Goal: Transaction & Acquisition: Obtain resource

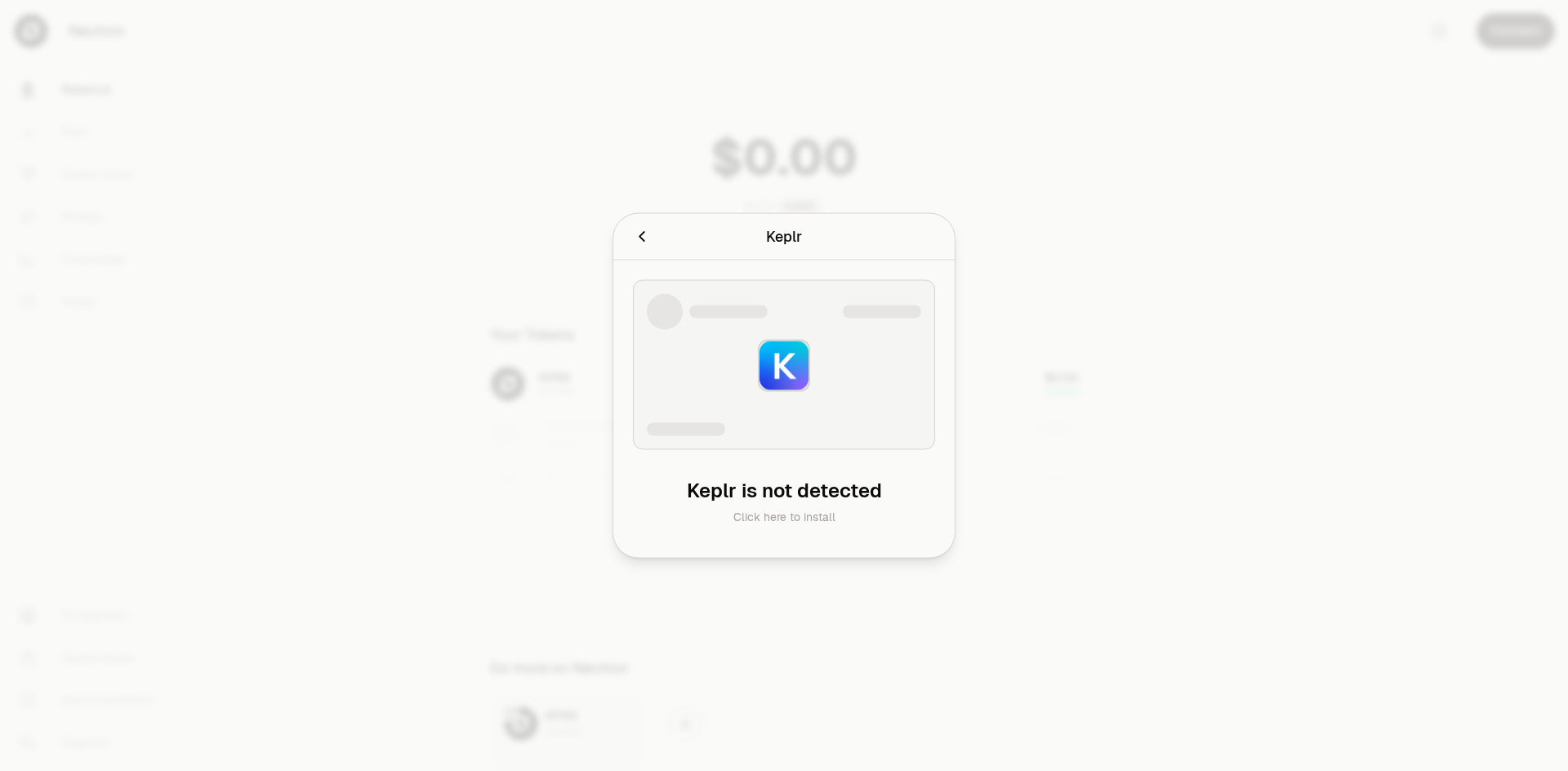
scroll to position [118, 0]
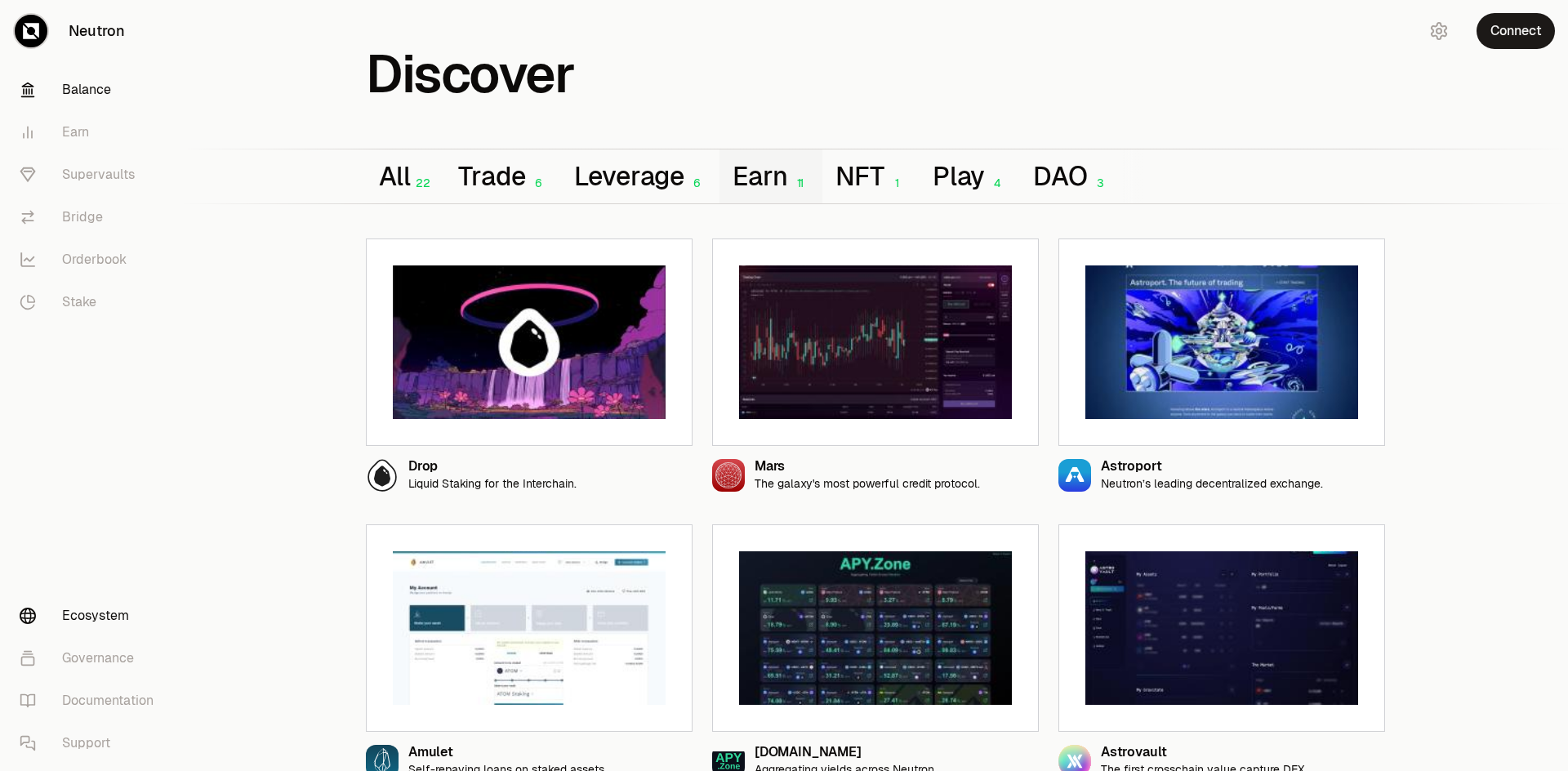
click at [106, 92] on link "Balance" at bounding box center [91, 90] width 170 height 43
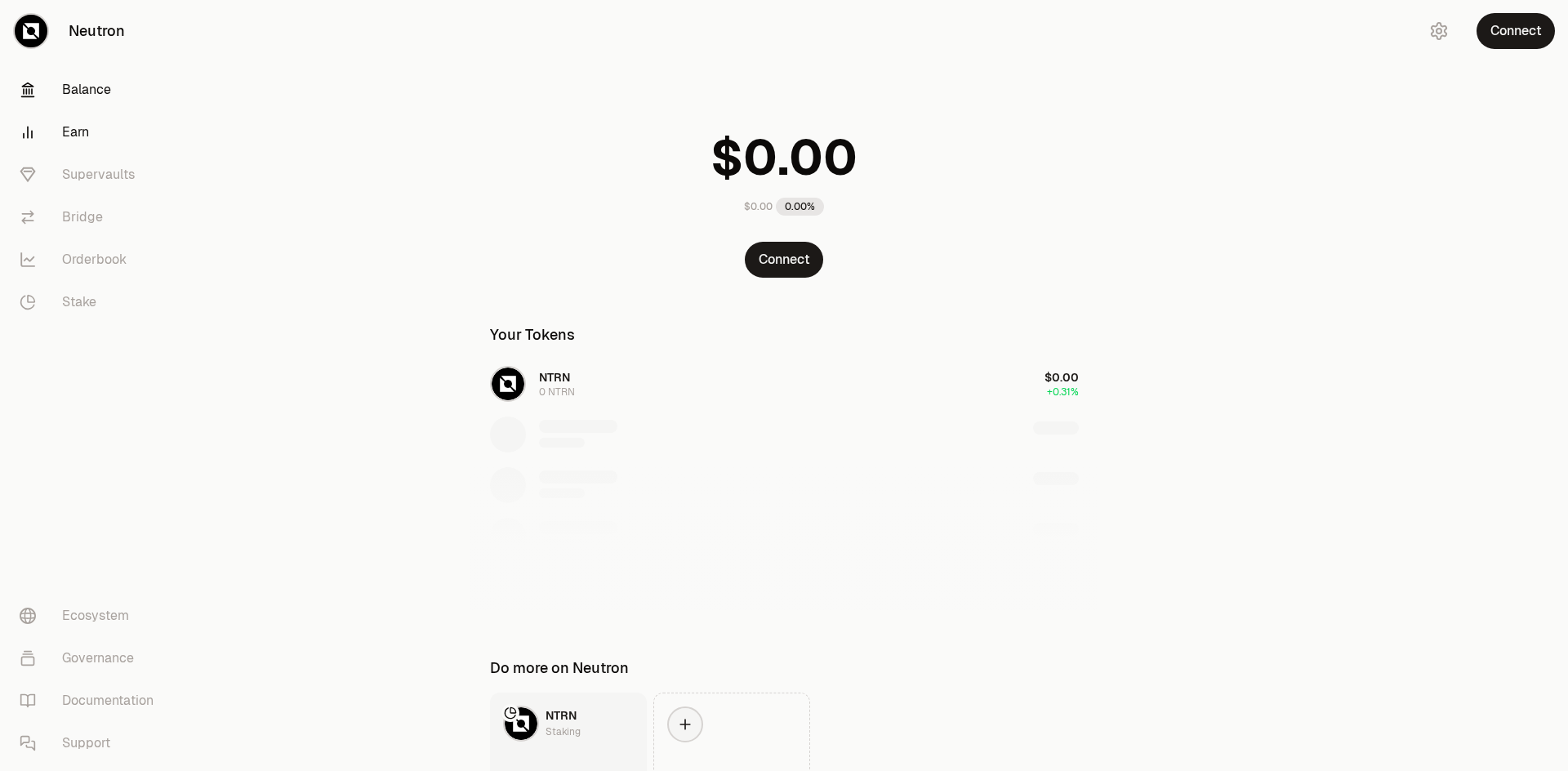
click at [73, 126] on link "Earn" at bounding box center [91, 132] width 170 height 43
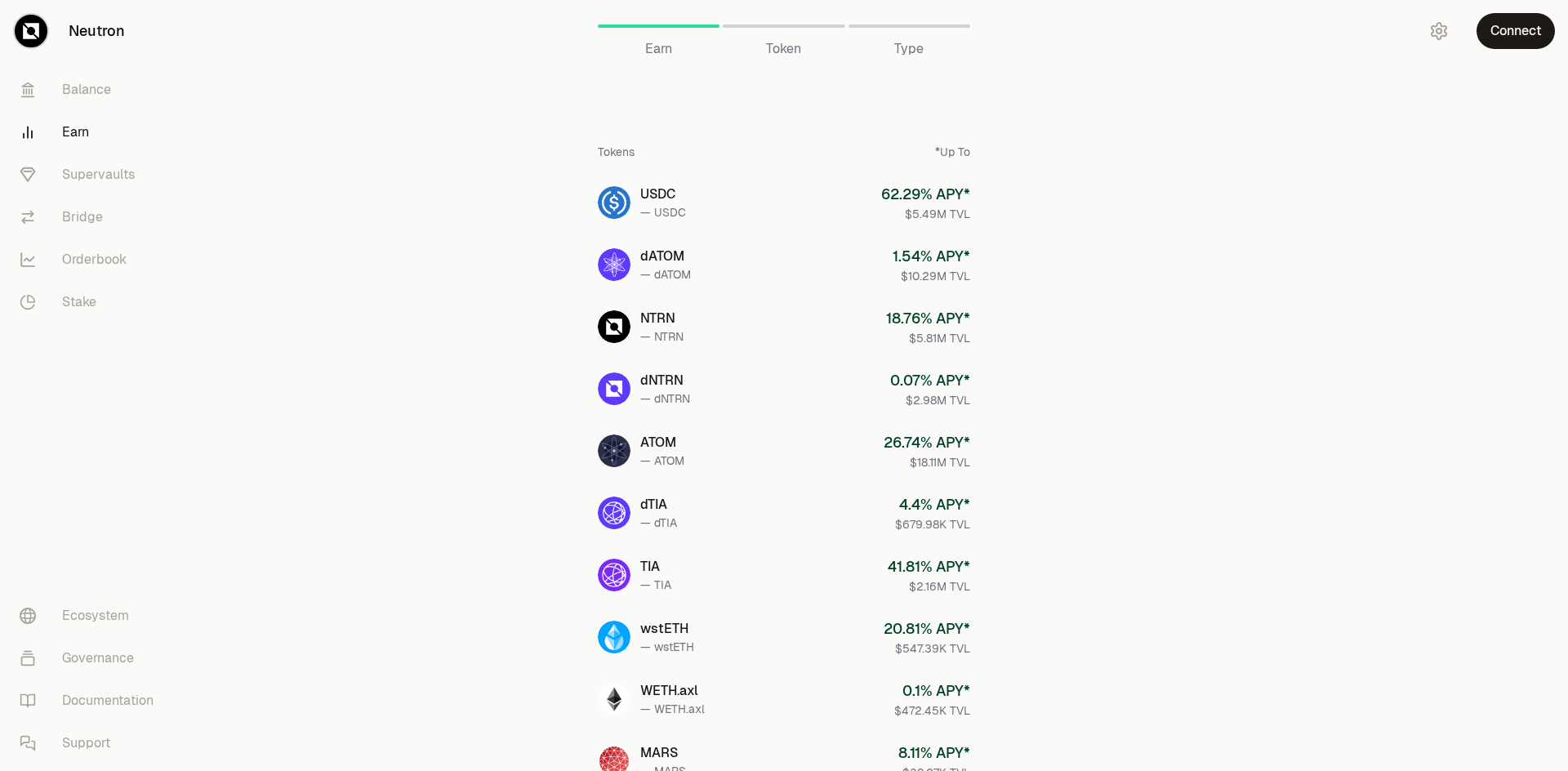
click at [795, 39] on span "Token" at bounding box center [783, 49] width 35 height 20
click at [789, 47] on span "Token" at bounding box center [783, 49] width 35 height 20
click at [784, 26] on div at bounding box center [784, 26] width 122 height 3
click at [955, 21] on div "Type" at bounding box center [909, 26] width 122 height 39
click at [764, 49] on div "Token" at bounding box center [784, 49] width 122 height 20
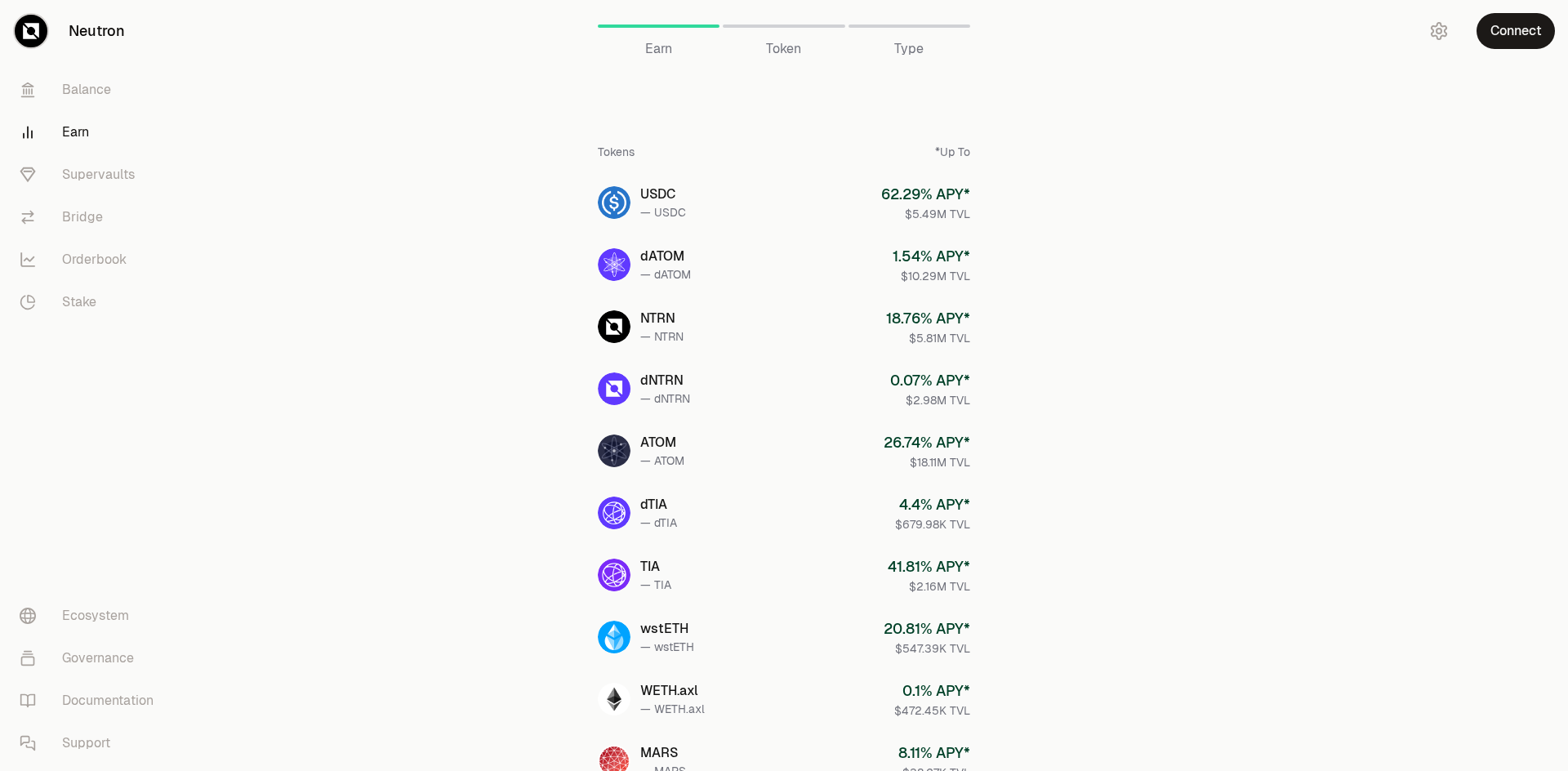
click at [784, 20] on div "Token" at bounding box center [784, 26] width 122 height 39
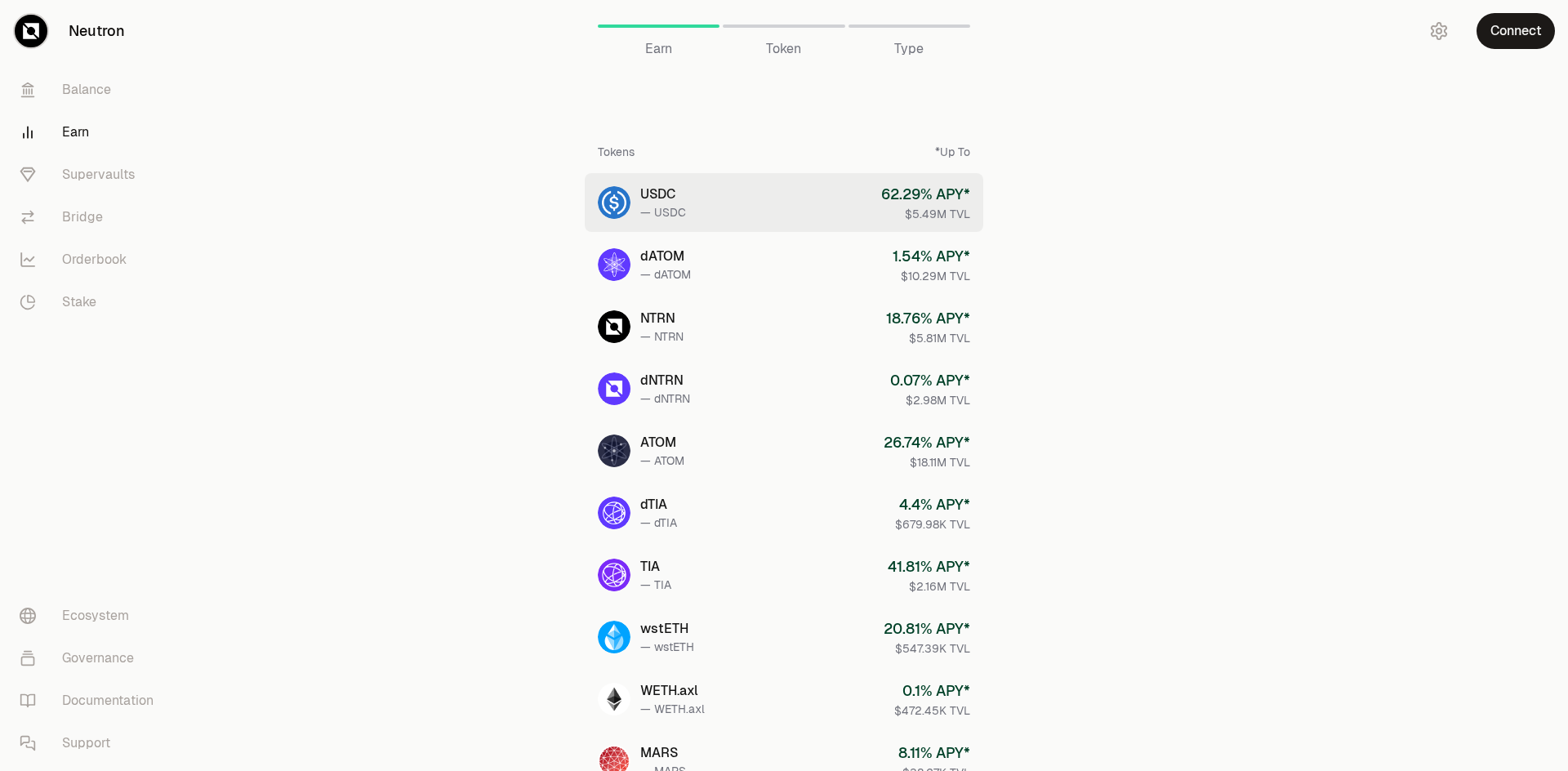
click at [701, 200] on link "USDC — USDC 62.29 % APY* $5.49M TVL" at bounding box center [784, 202] width 398 height 59
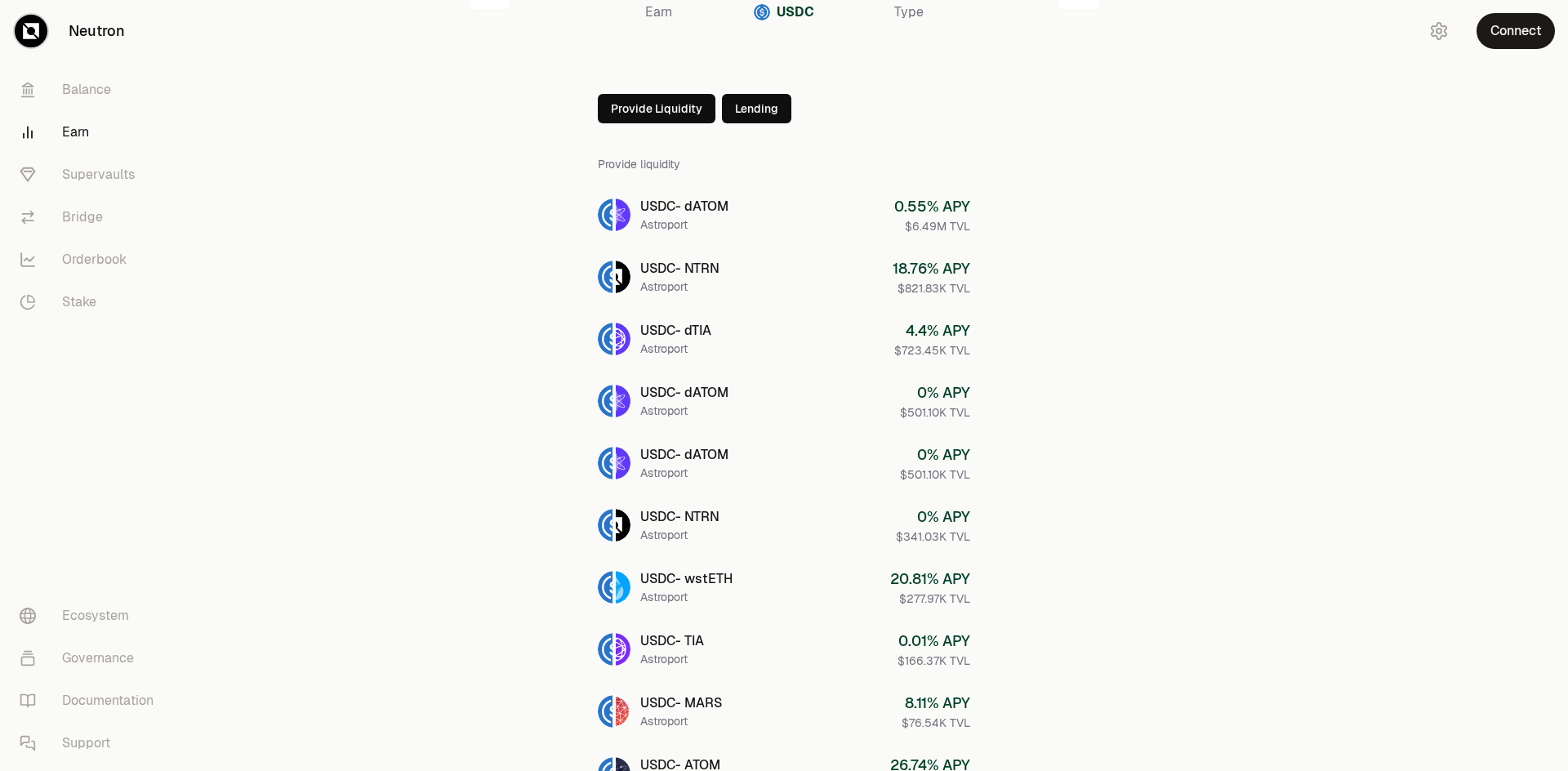
scroll to position [387, 0]
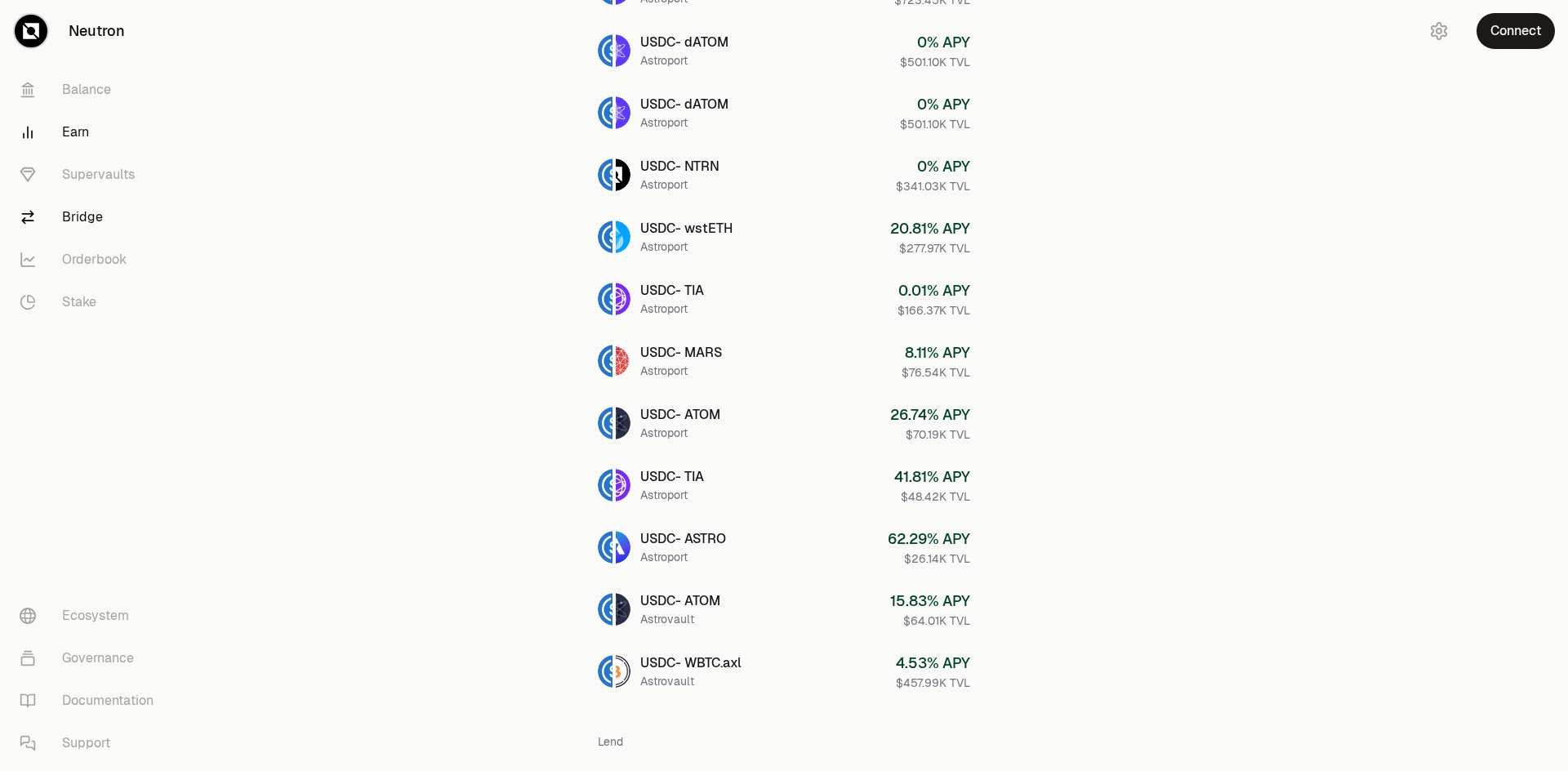
click at [91, 208] on link "Bridge" at bounding box center [91, 217] width 170 height 43
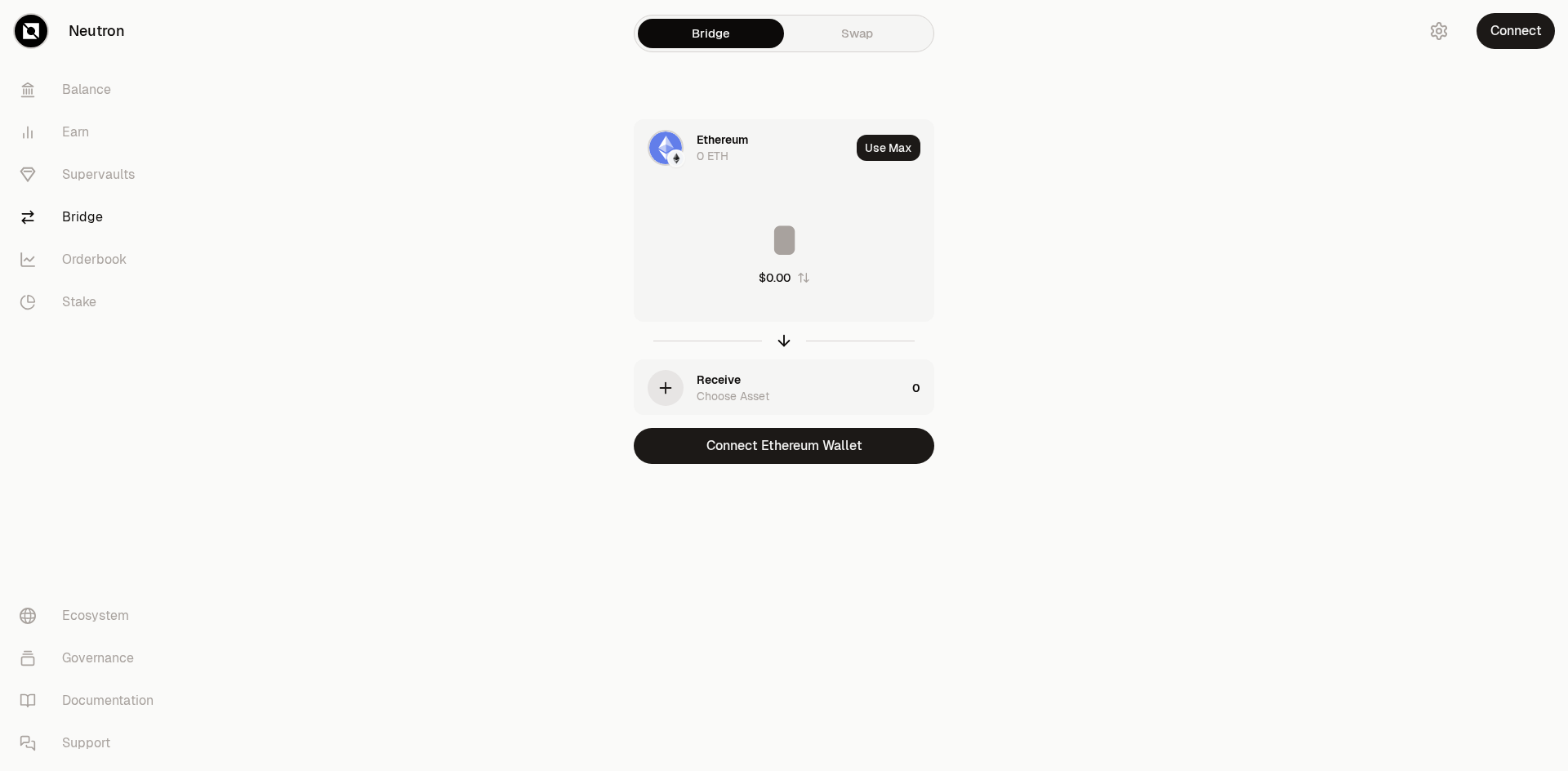
click at [665, 402] on div "button" at bounding box center [666, 388] width 36 height 36
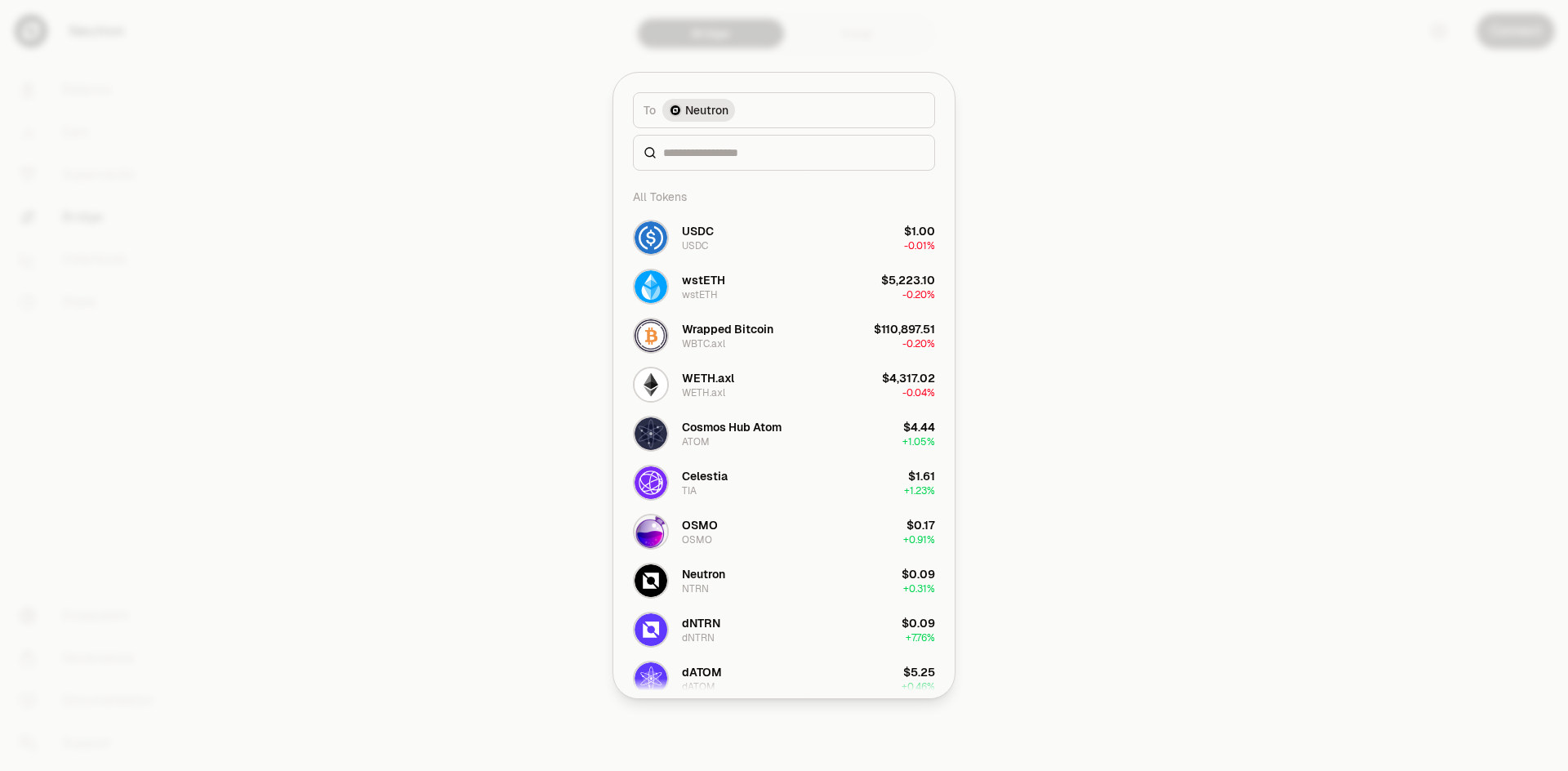
click at [778, 105] on button "To Neutron" at bounding box center [784, 110] width 302 height 36
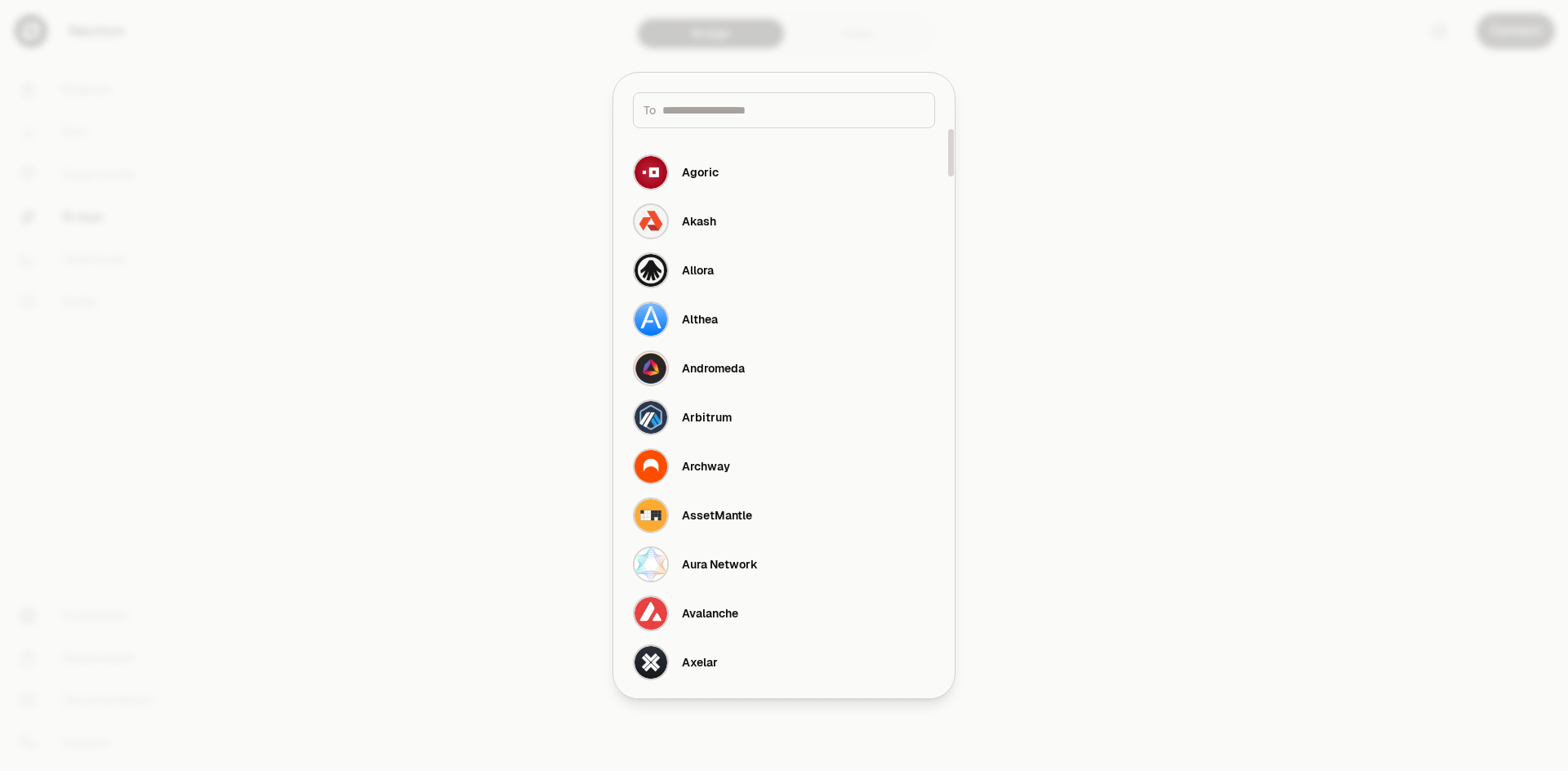
click at [500, 212] on div at bounding box center [784, 386] width 1568 height 771
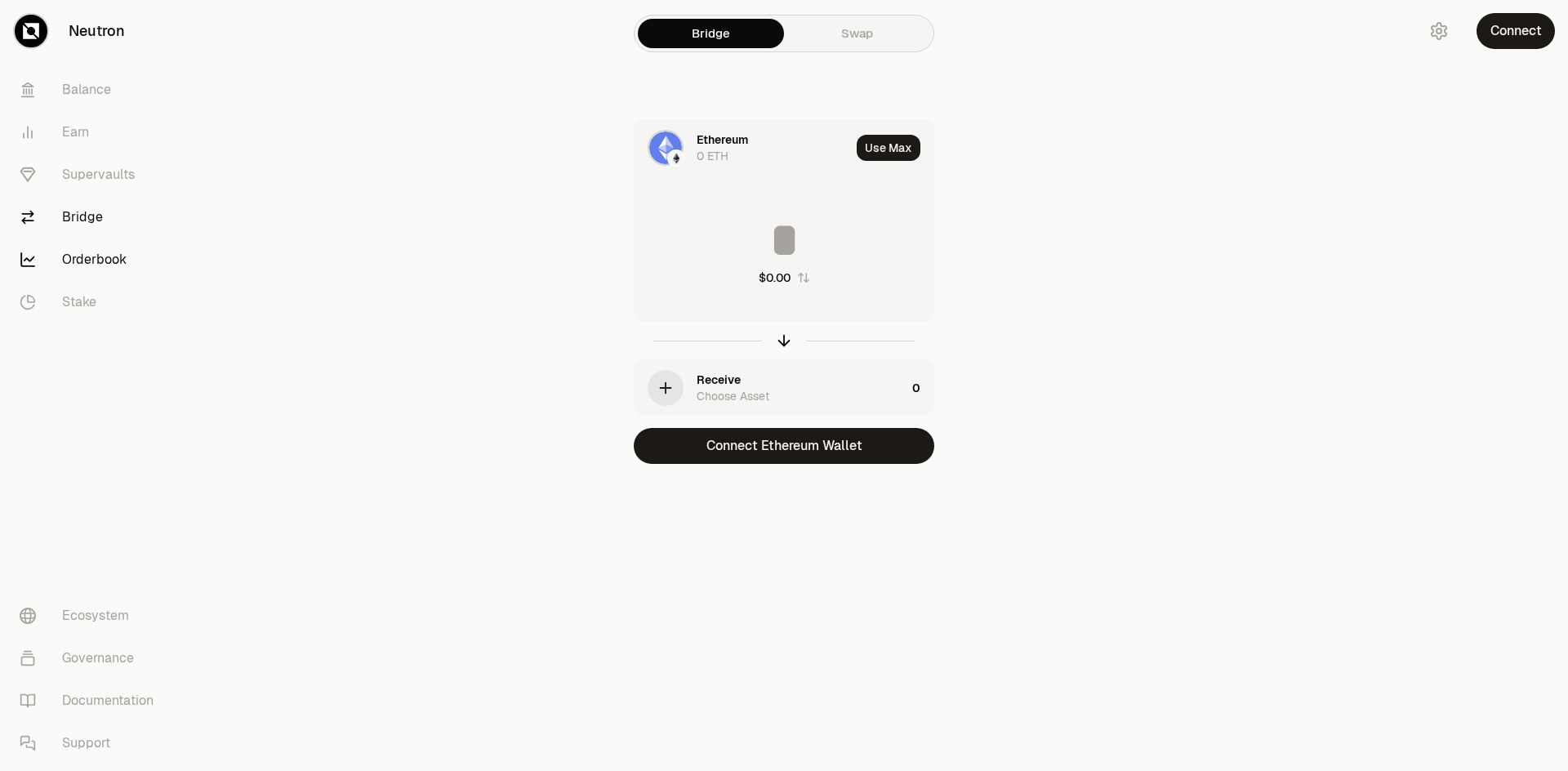
click at [113, 263] on link "Orderbook" at bounding box center [91, 260] width 170 height 43
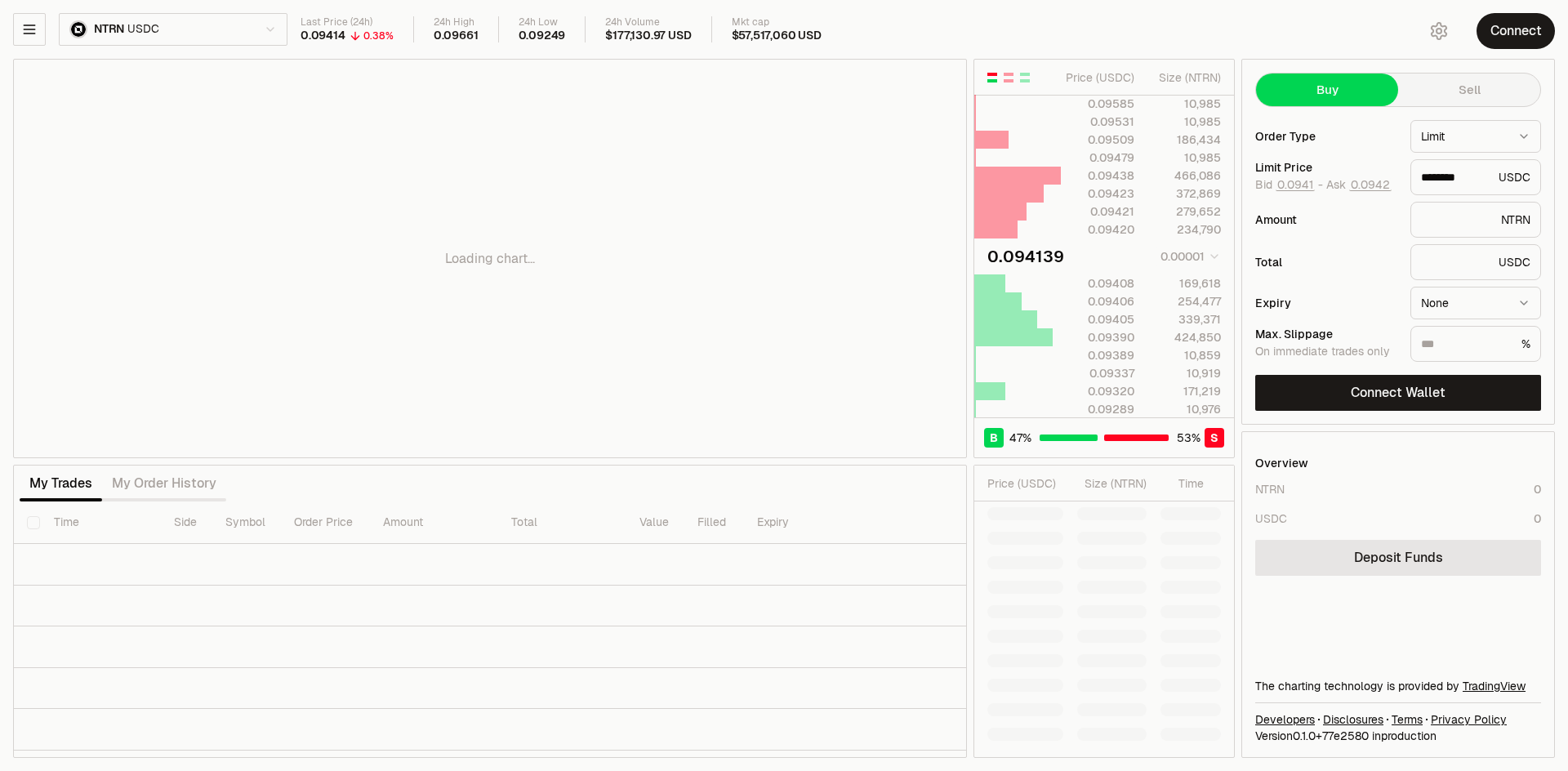
type input "********"
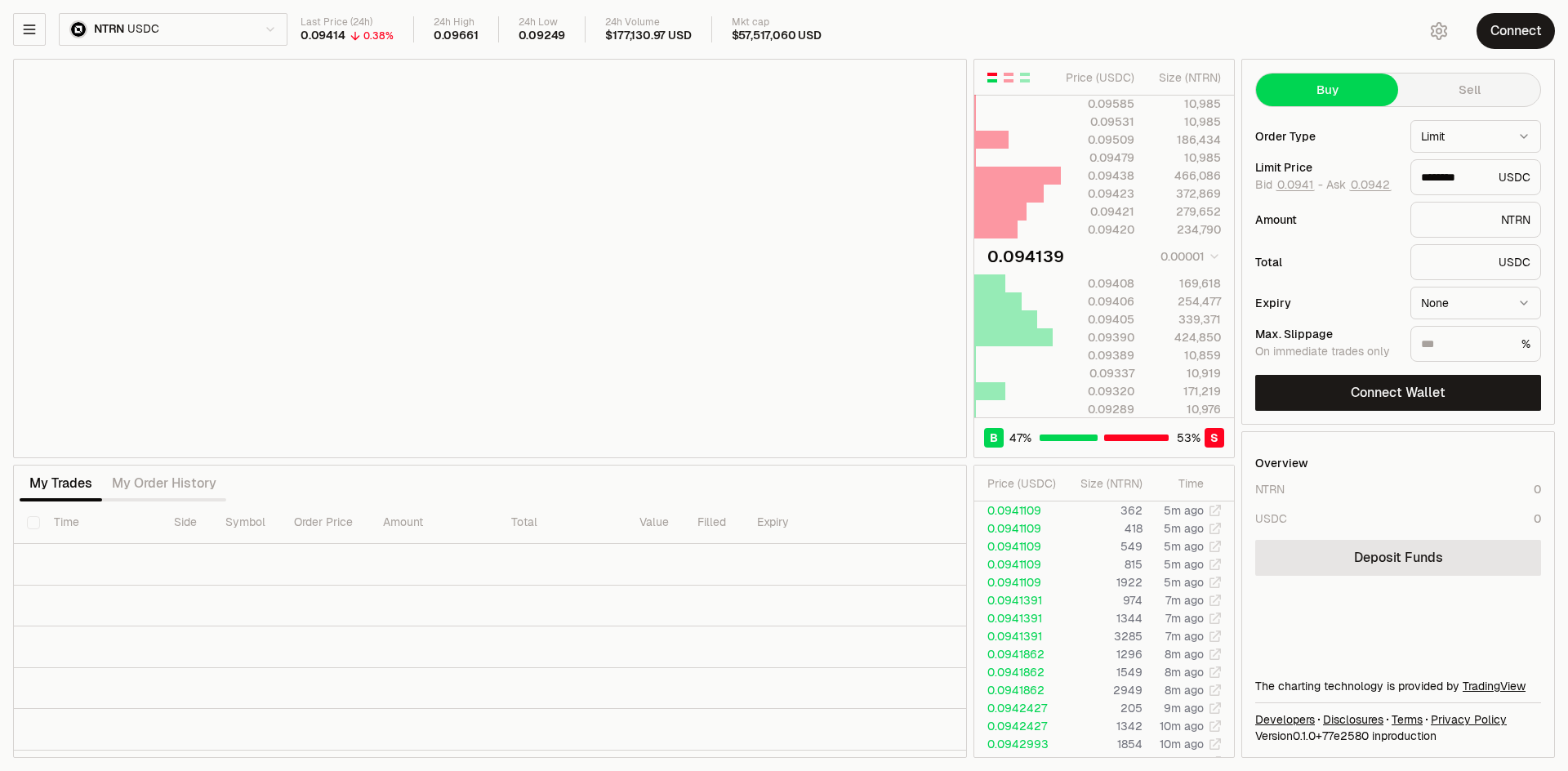
click at [251, 29] on html "Neutron Balance Earn Supervaults Bridge Orderbook Stake Ecosystem Governance Do…" at bounding box center [784, 386] width 1568 height 771
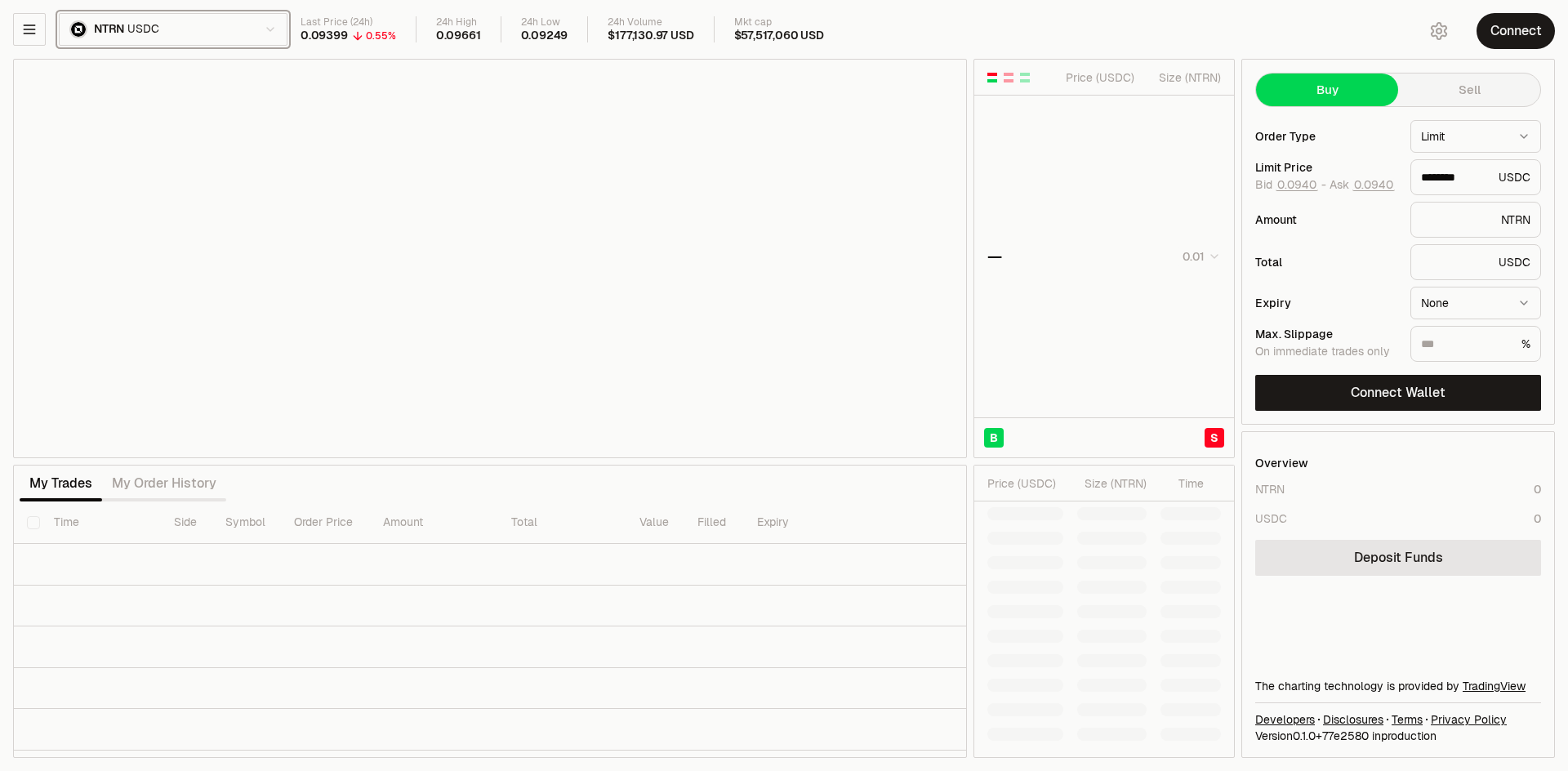
type input "********"
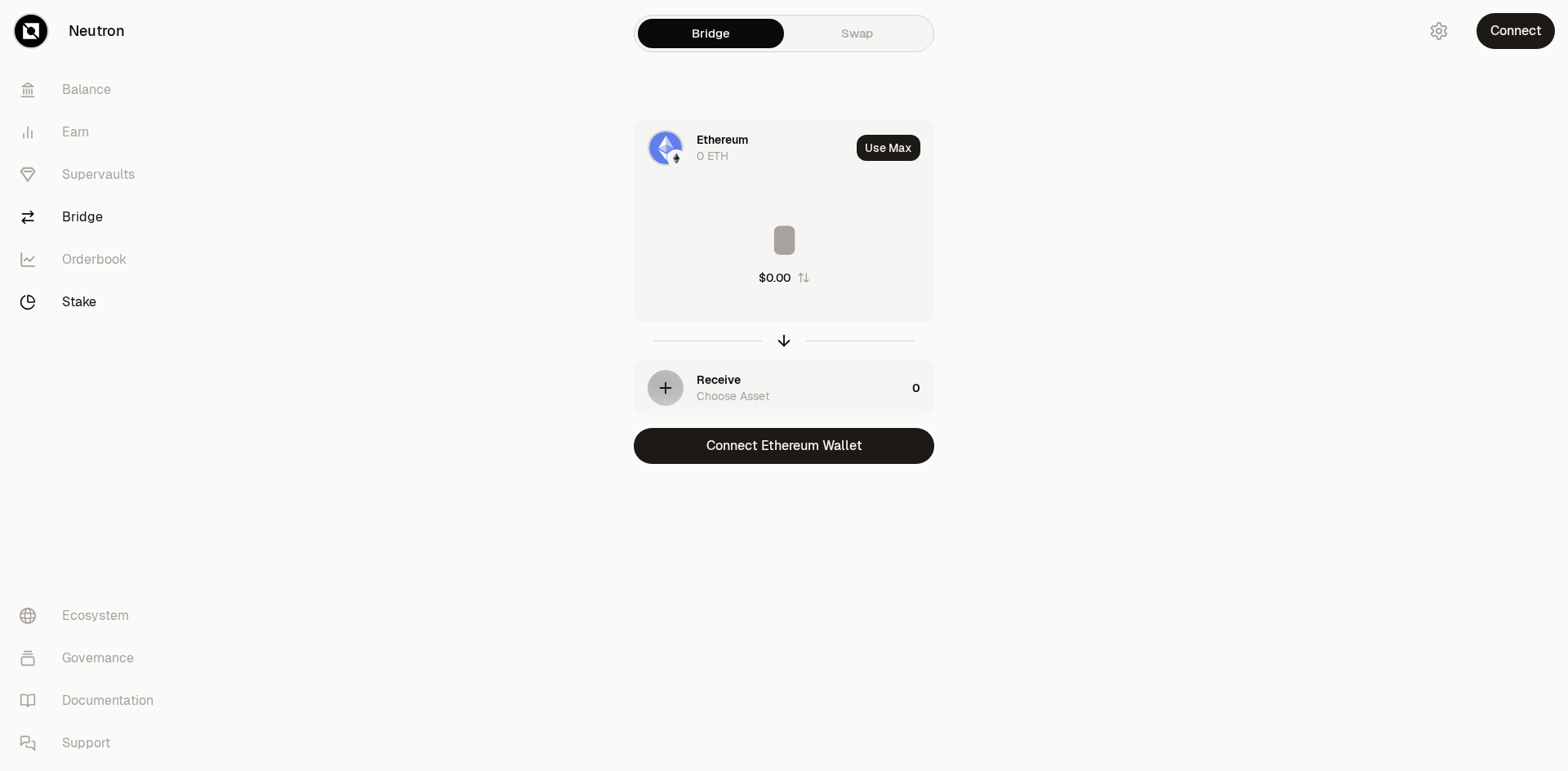
click at [90, 315] on link "Stake" at bounding box center [91, 302] width 170 height 43
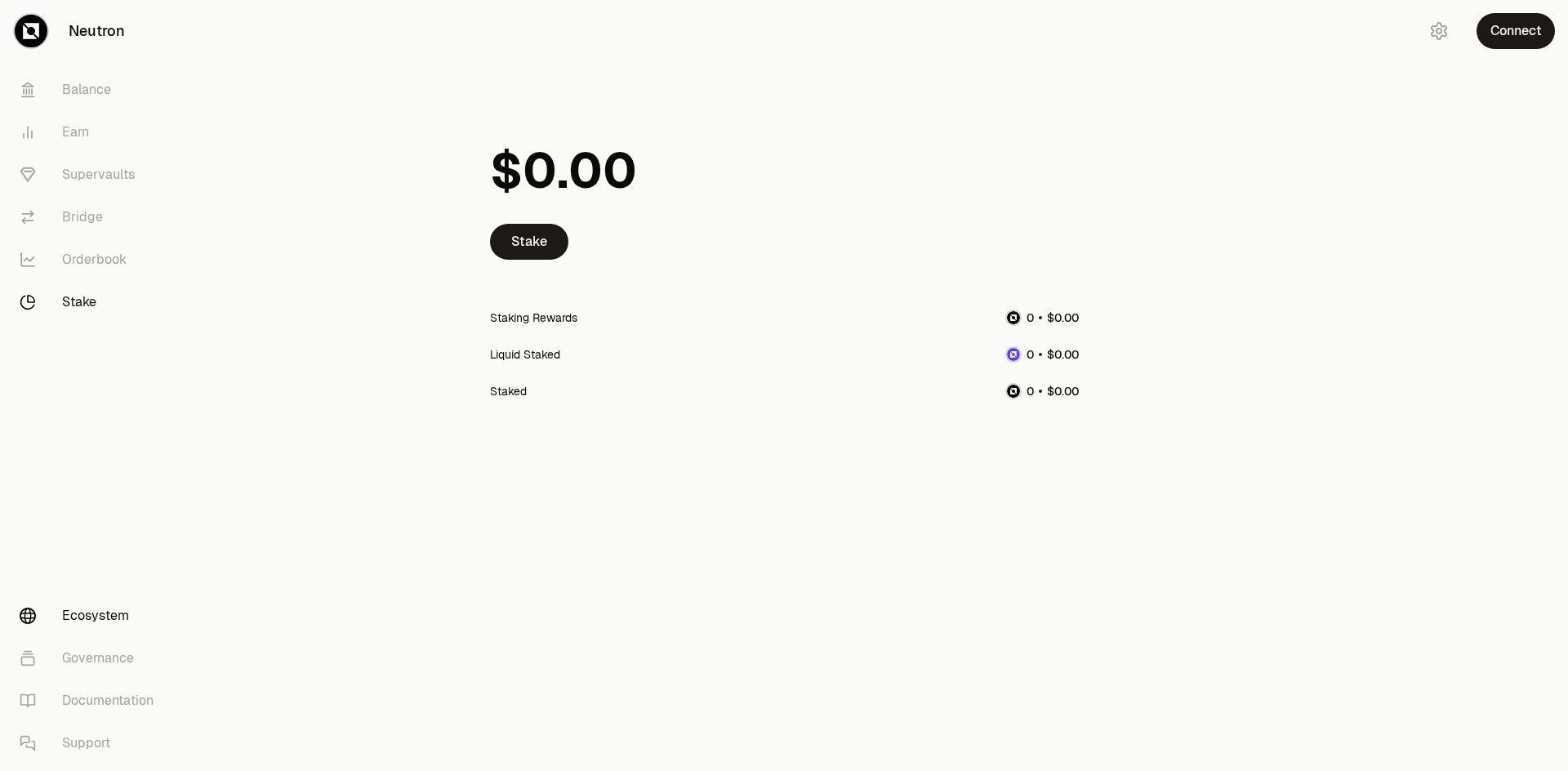
click at [124, 612] on link "Ecosystem" at bounding box center [91, 616] width 170 height 43
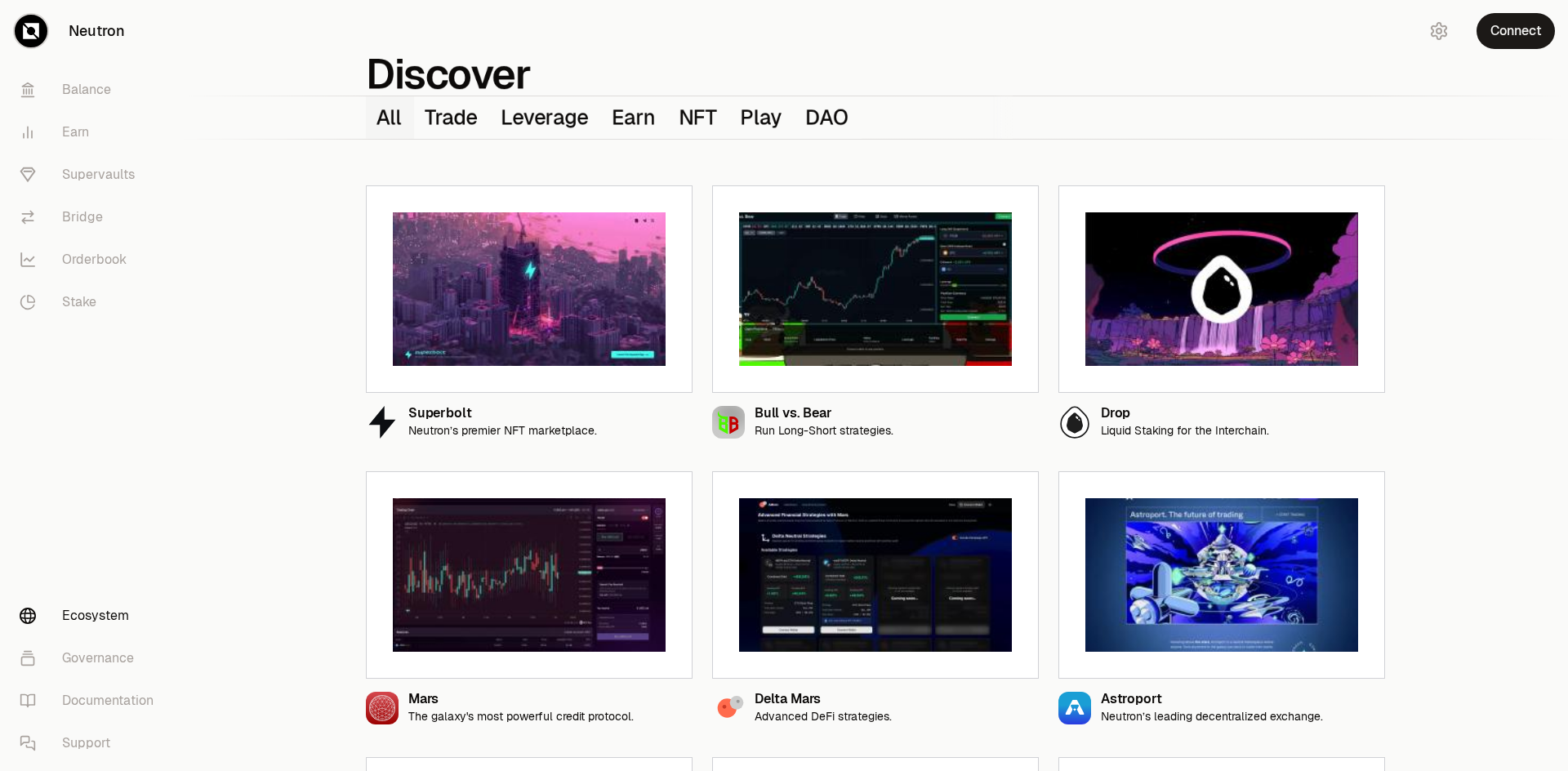
scroll to position [125, 0]
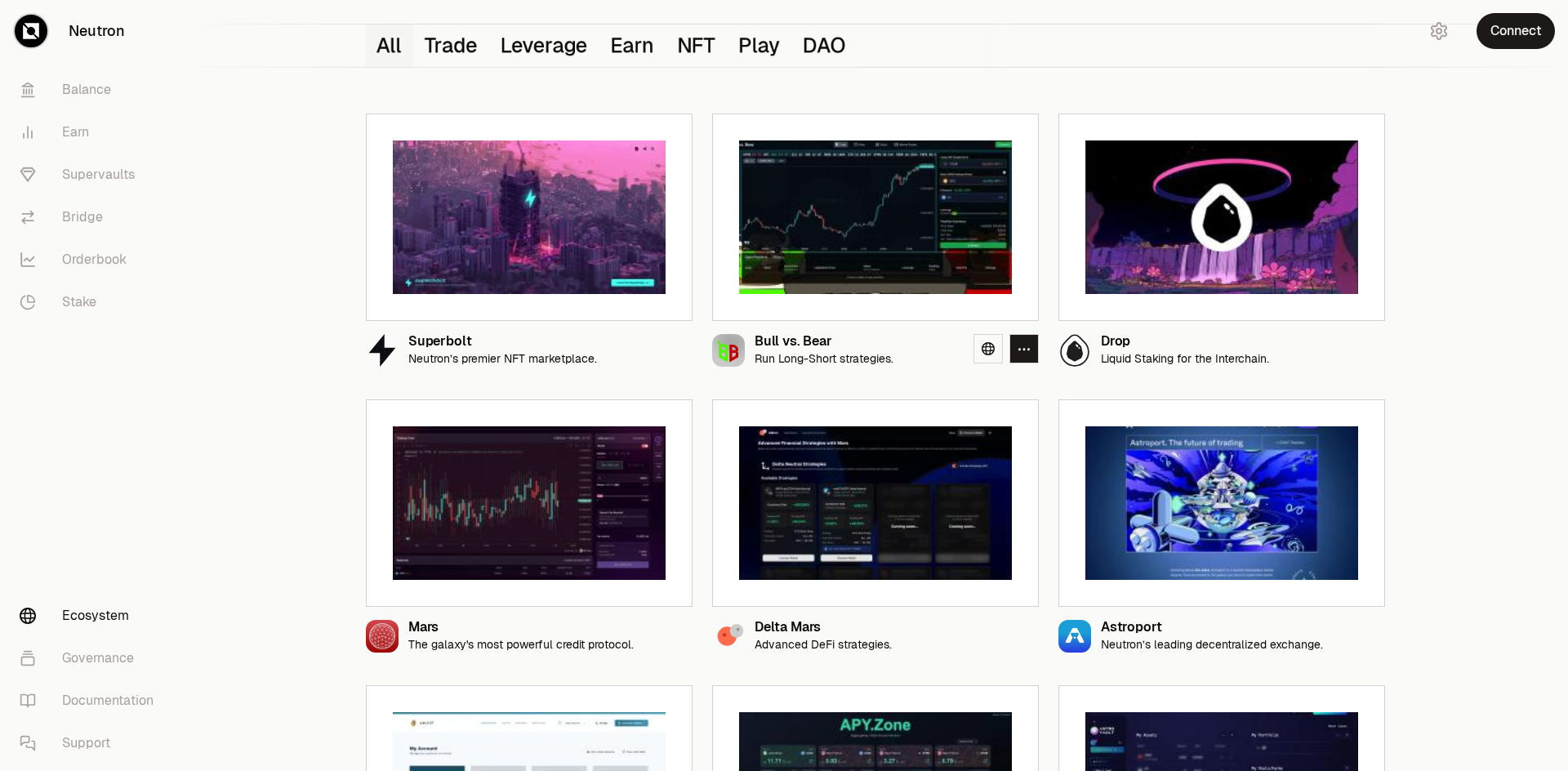
click at [836, 283] on img at bounding box center [876, 217] width 273 height 154
click at [807, 340] on div "Bull vs. Bear" at bounding box center [824, 342] width 139 height 14
click at [994, 352] on icon at bounding box center [987, 348] width 13 height 13
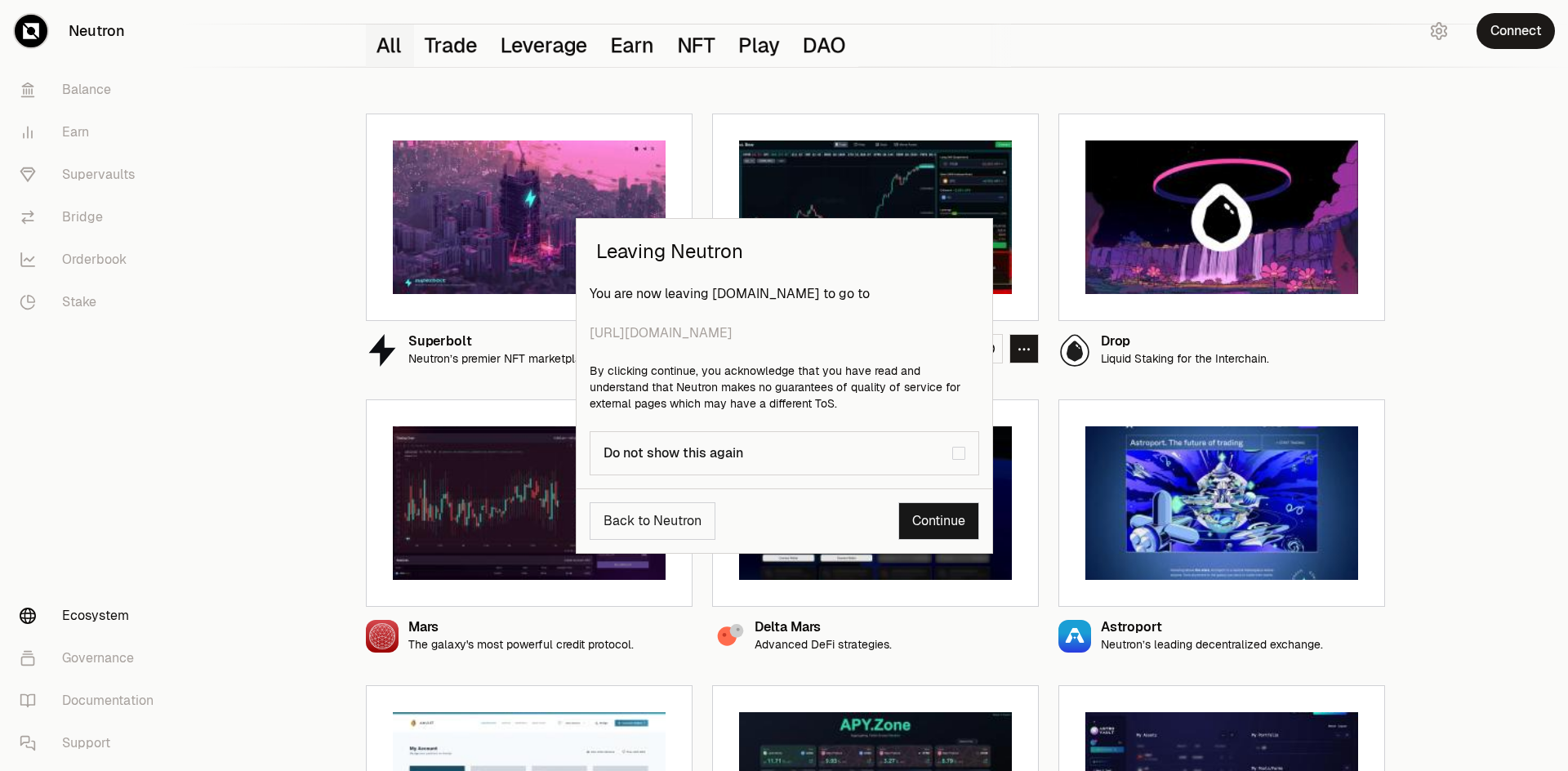
click at [919, 522] on link "Continue" at bounding box center [939, 521] width 81 height 38
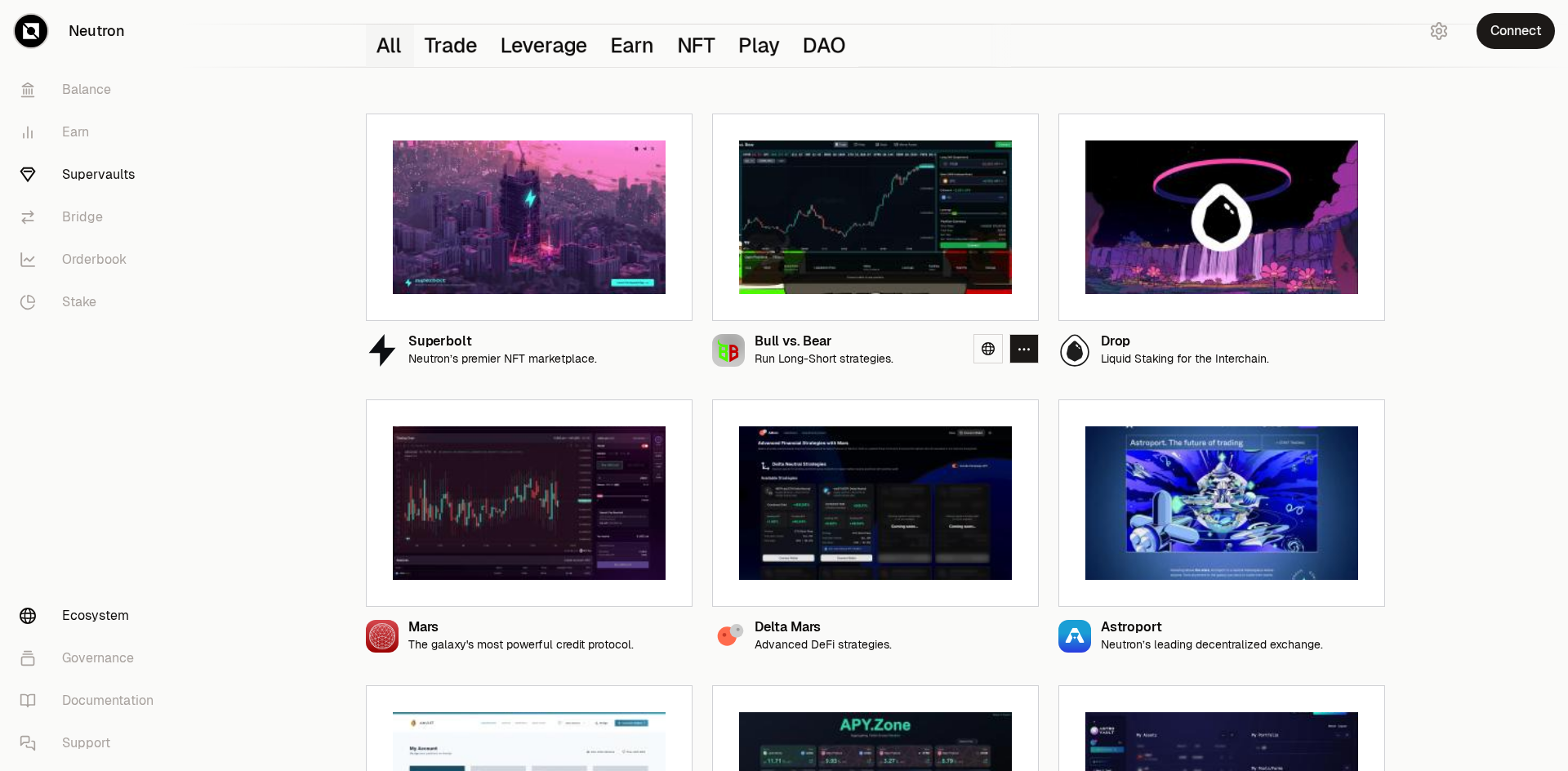
click at [82, 180] on link "Supervaults" at bounding box center [91, 175] width 170 height 43
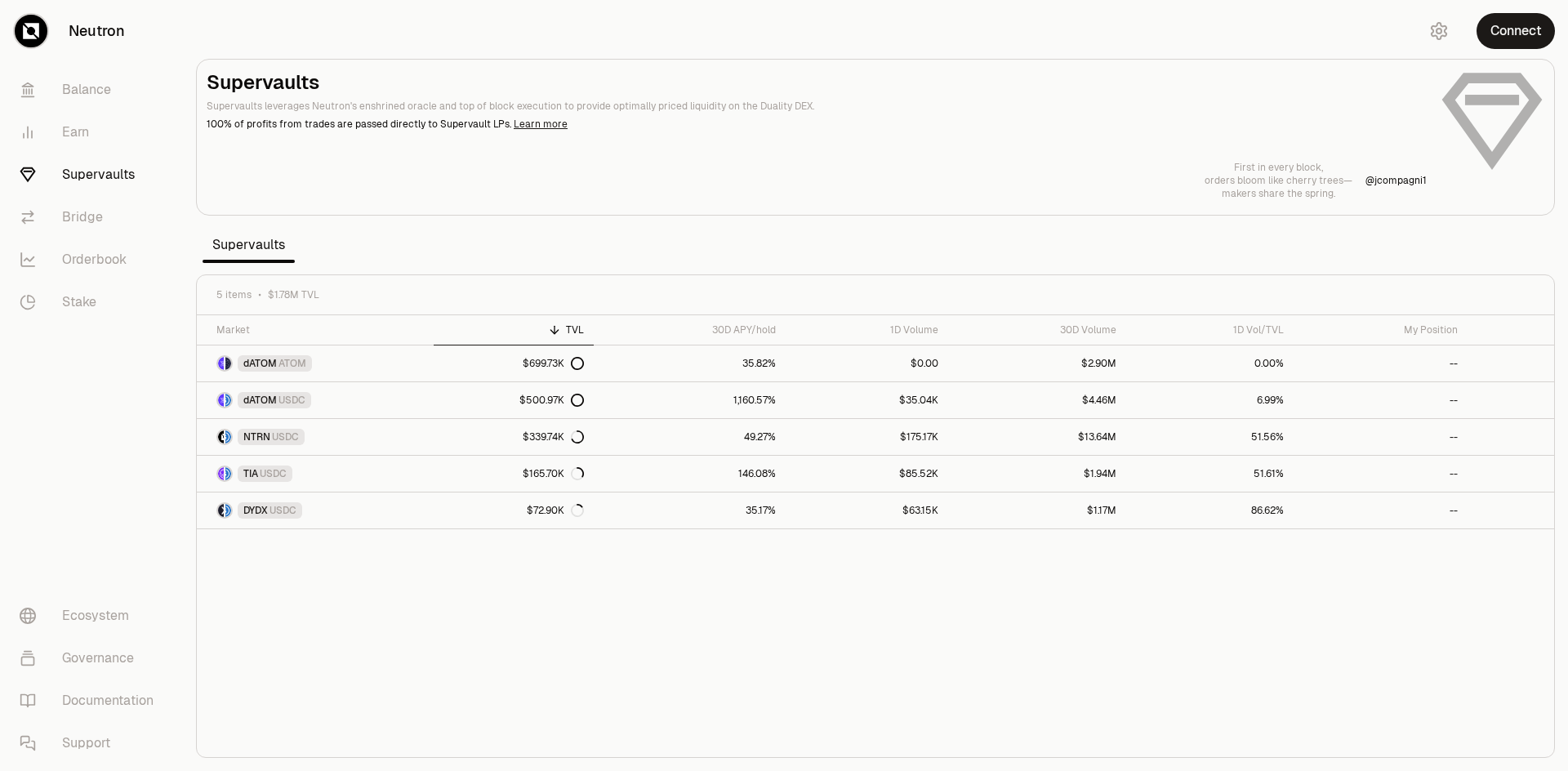
click at [535, 120] on link "Learn more" at bounding box center [540, 124] width 54 height 13
drag, startPoint x: 319, startPoint y: 79, endPoint x: 205, endPoint y: 75, distance: 114.1
click at [205, 75] on main "Supervaults Supervaults leverages Neutron's enshrined oracle and top of block e…" at bounding box center [876, 137] width 1359 height 157
copy h2 "Supervaults"
click at [103, 207] on link "Bridge" at bounding box center [91, 217] width 170 height 43
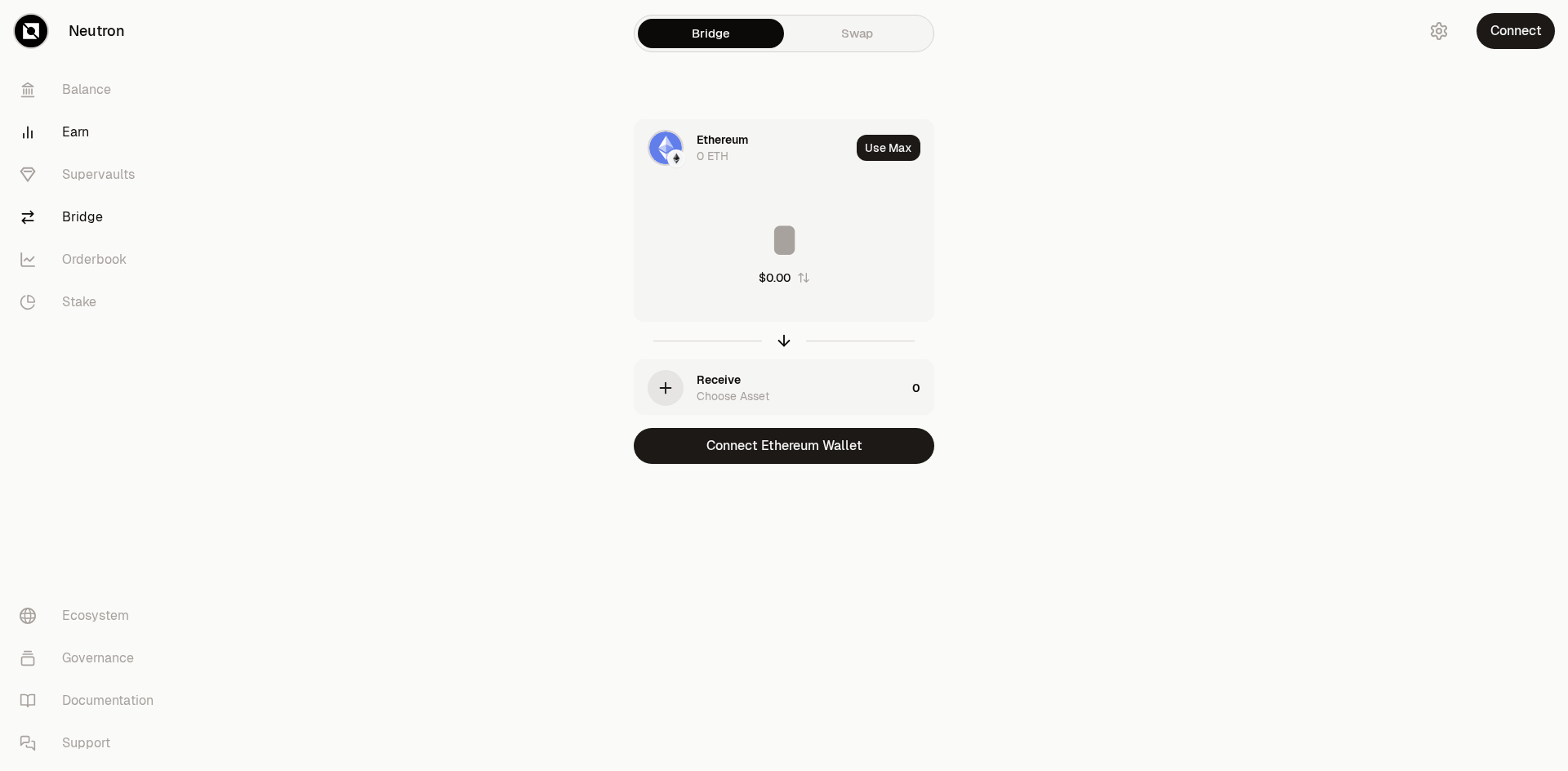
click at [87, 129] on link "Earn" at bounding box center [91, 132] width 170 height 43
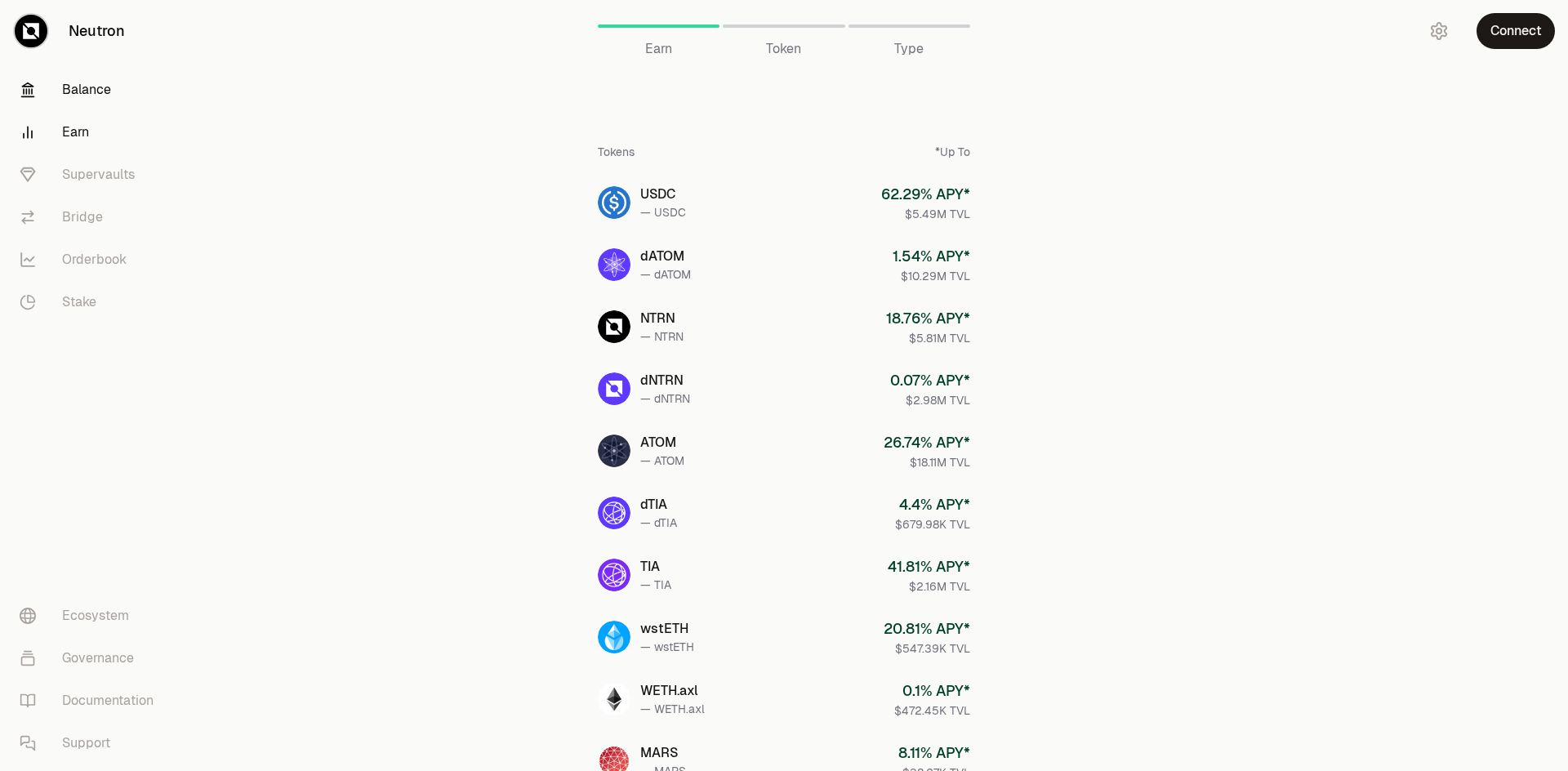
click at [92, 87] on link "Balance" at bounding box center [91, 90] width 170 height 43
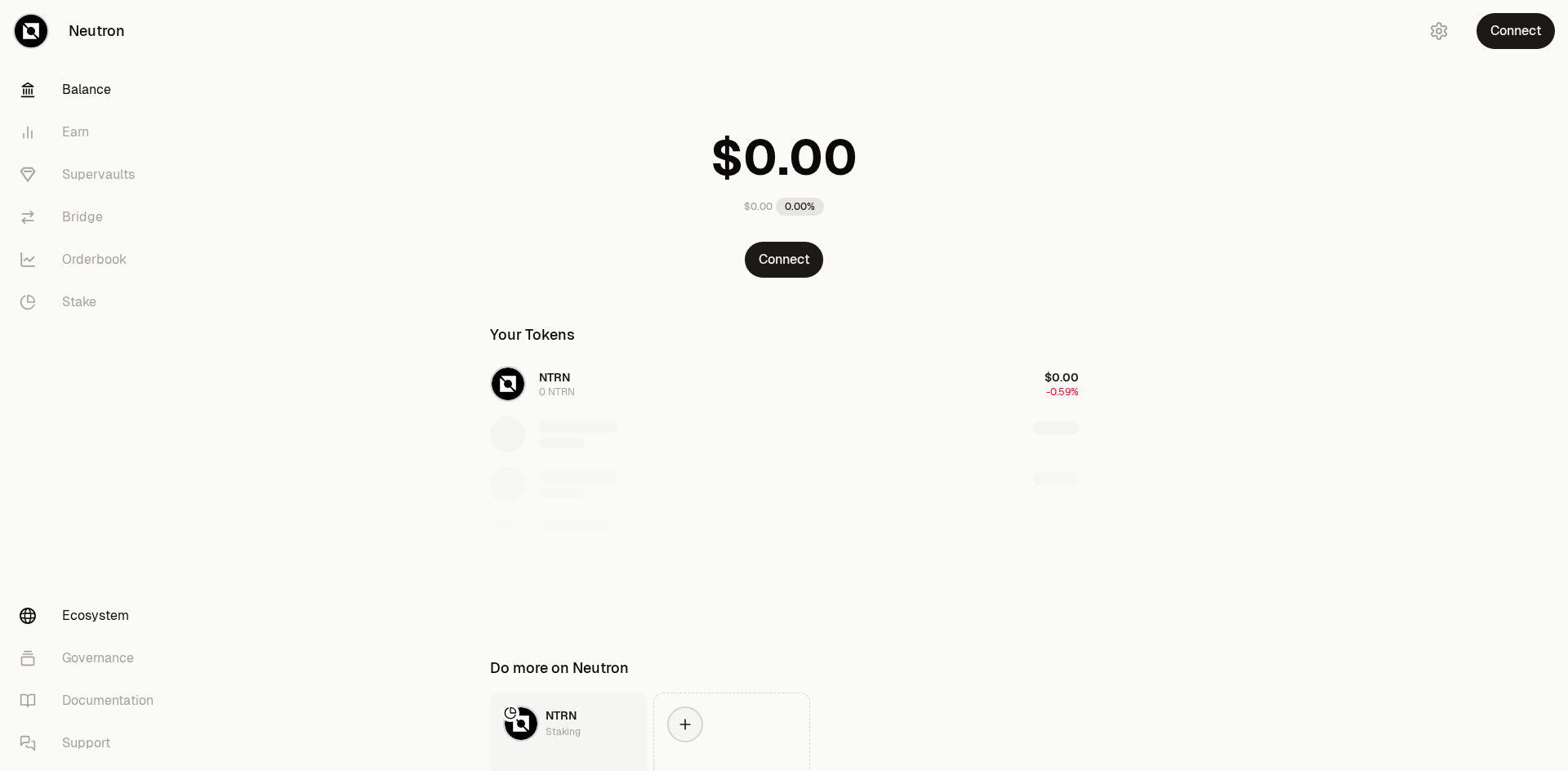
click at [86, 613] on link "Ecosystem" at bounding box center [91, 616] width 170 height 43
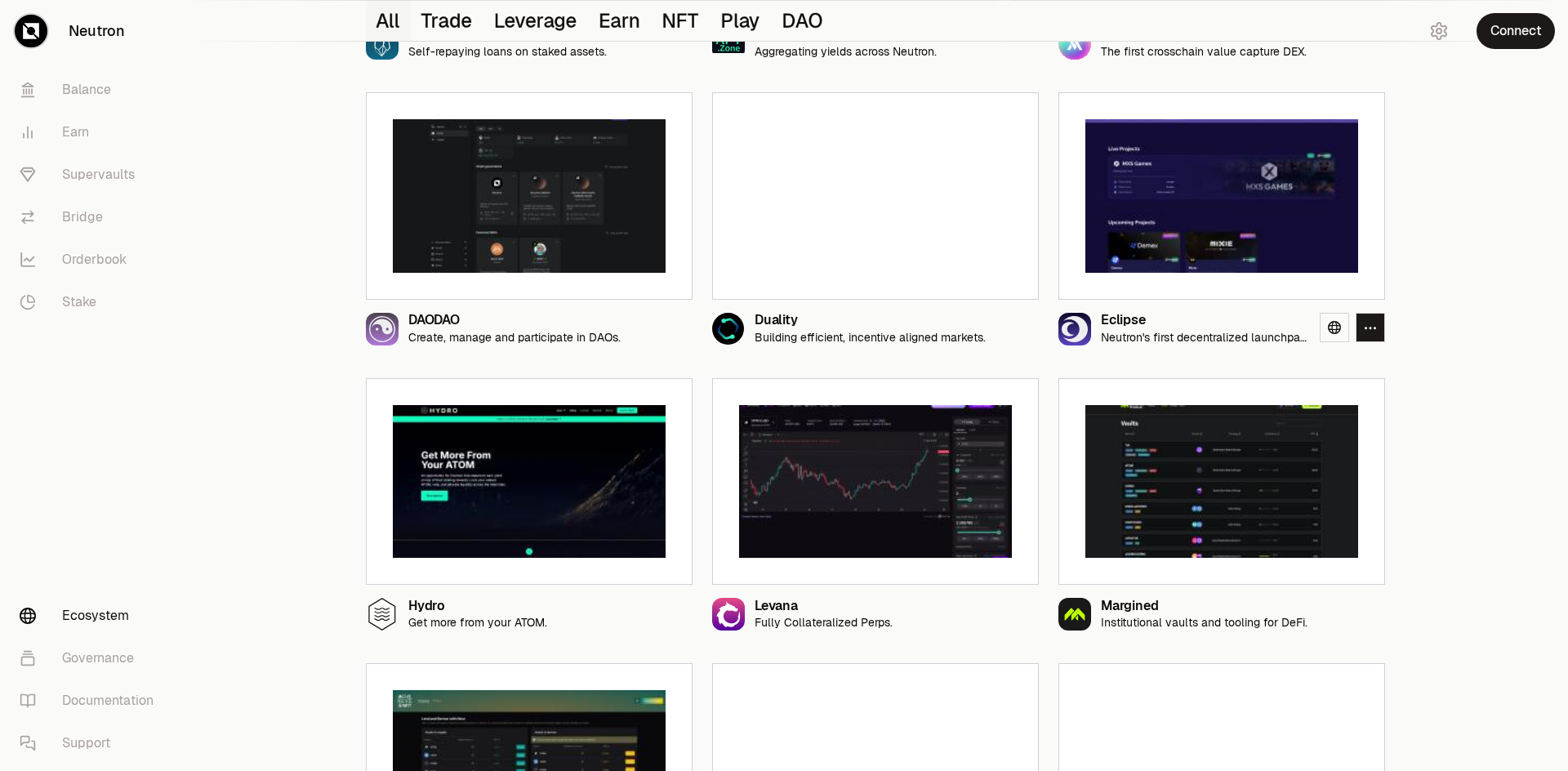
scroll to position [1011, 0]
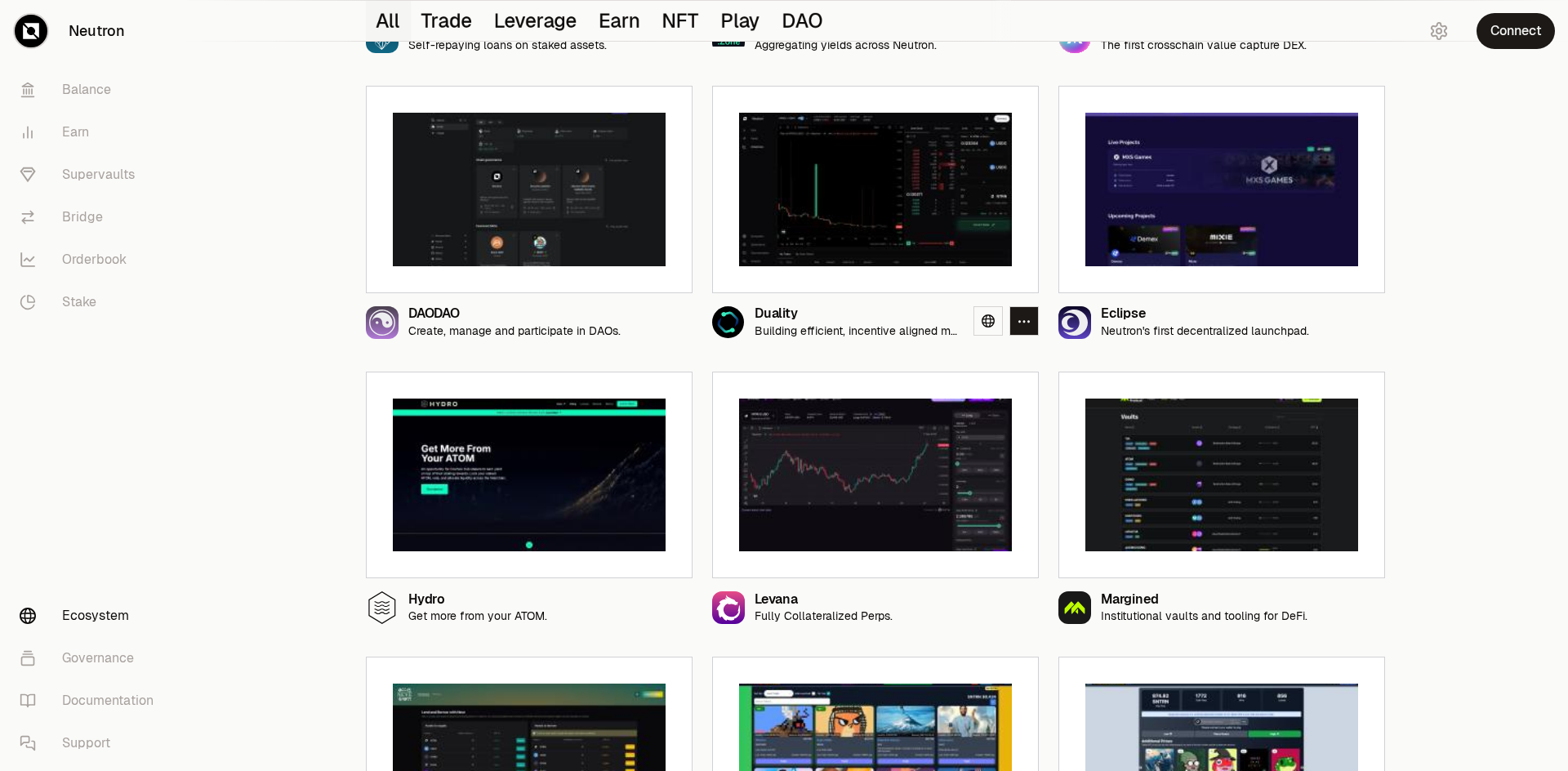
click at [827, 235] on img at bounding box center [876, 189] width 273 height 154
click at [981, 326] on icon at bounding box center [987, 321] width 13 height 13
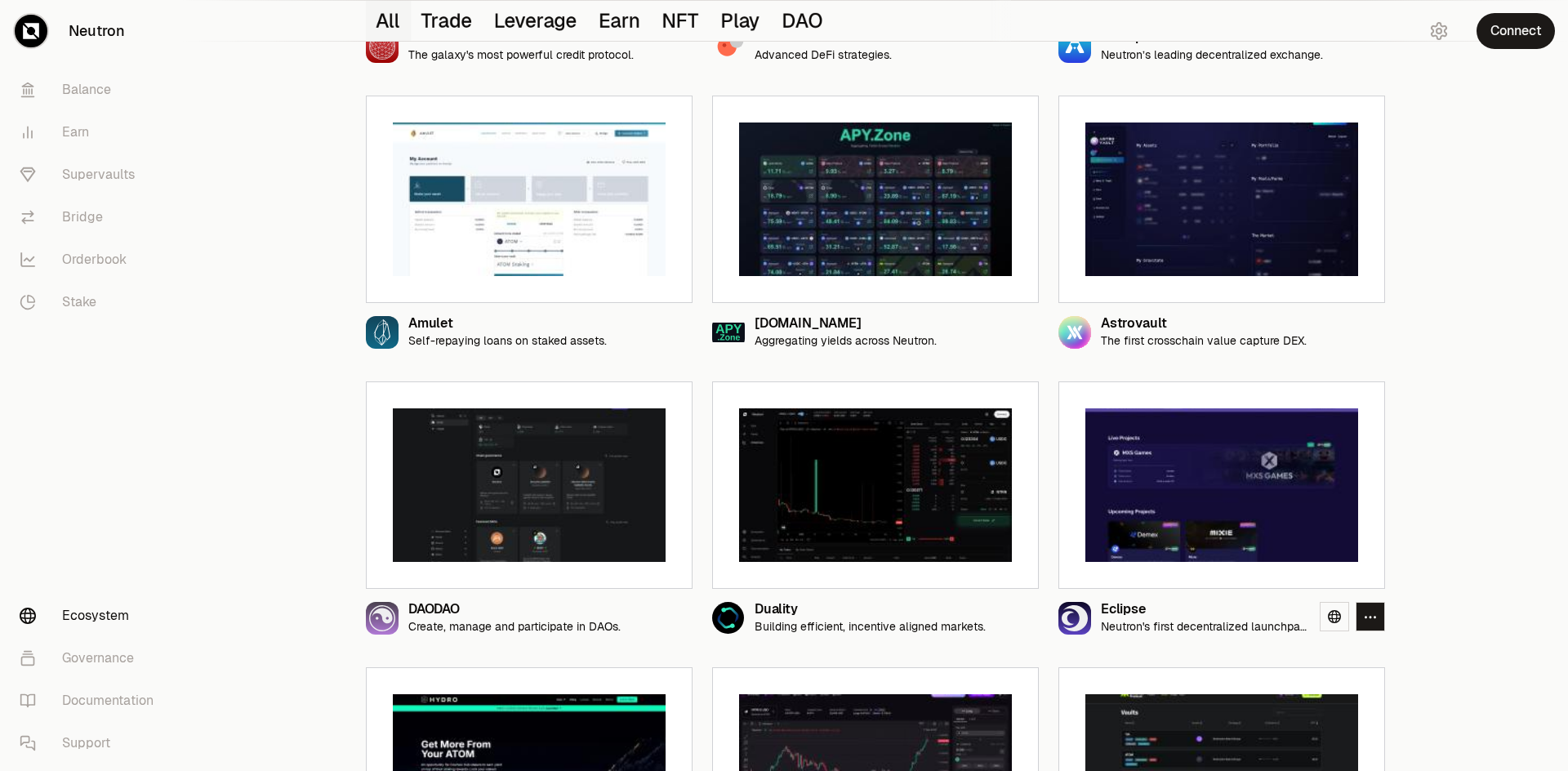
scroll to position [710, 0]
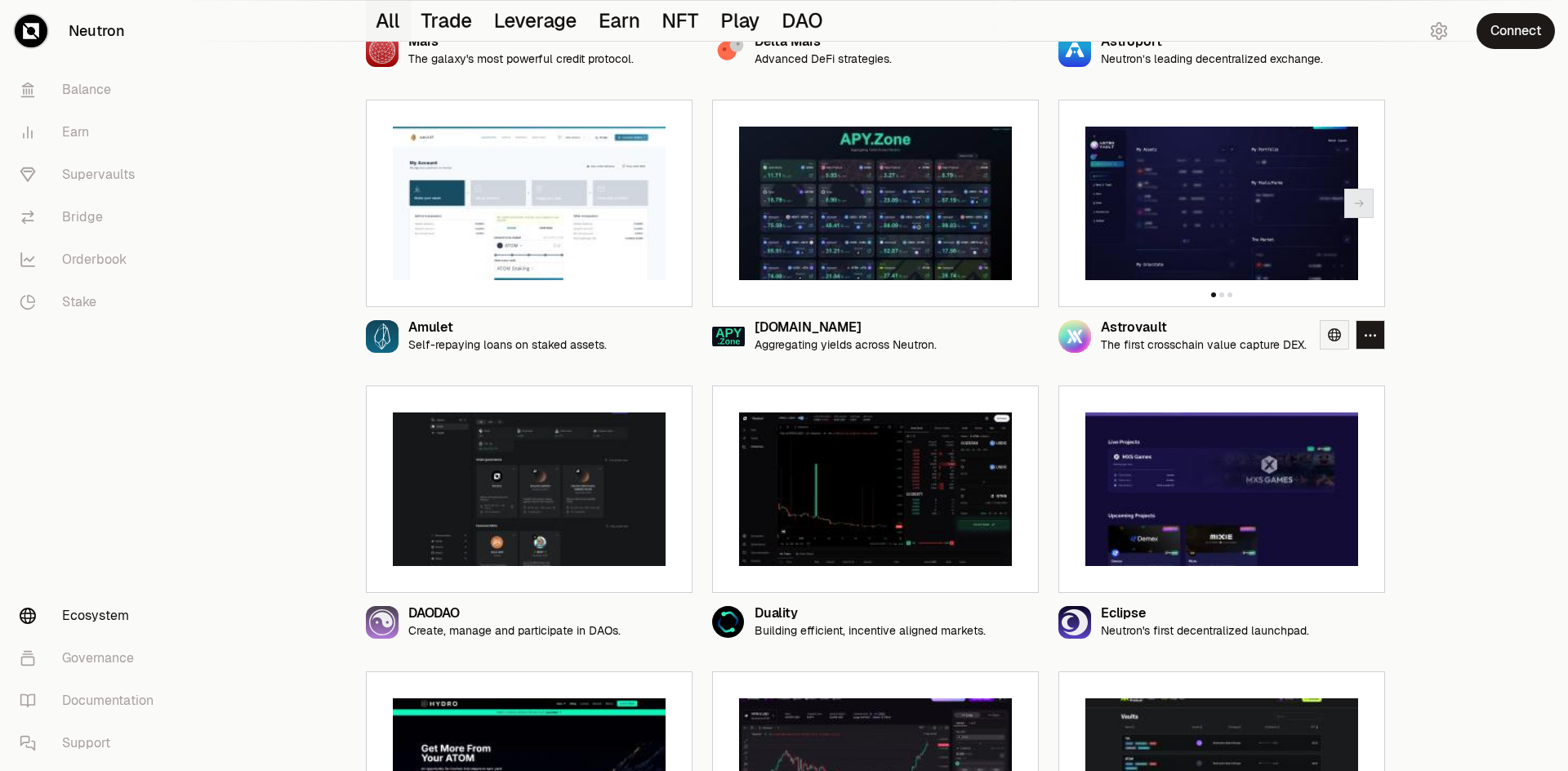
click at [1328, 339] on icon at bounding box center [1334, 334] width 13 height 13
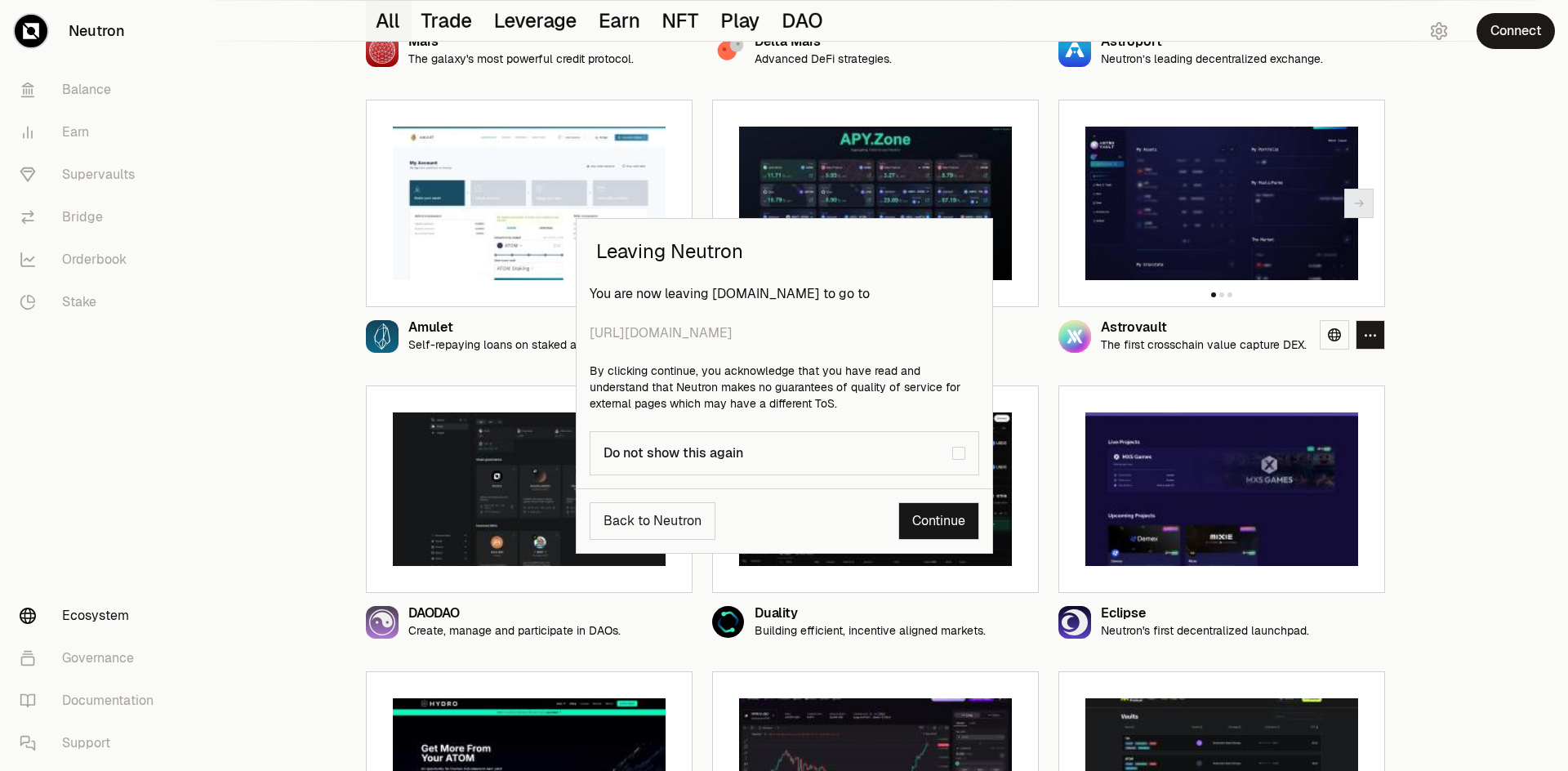
click at [917, 514] on link "Continue" at bounding box center [939, 521] width 81 height 38
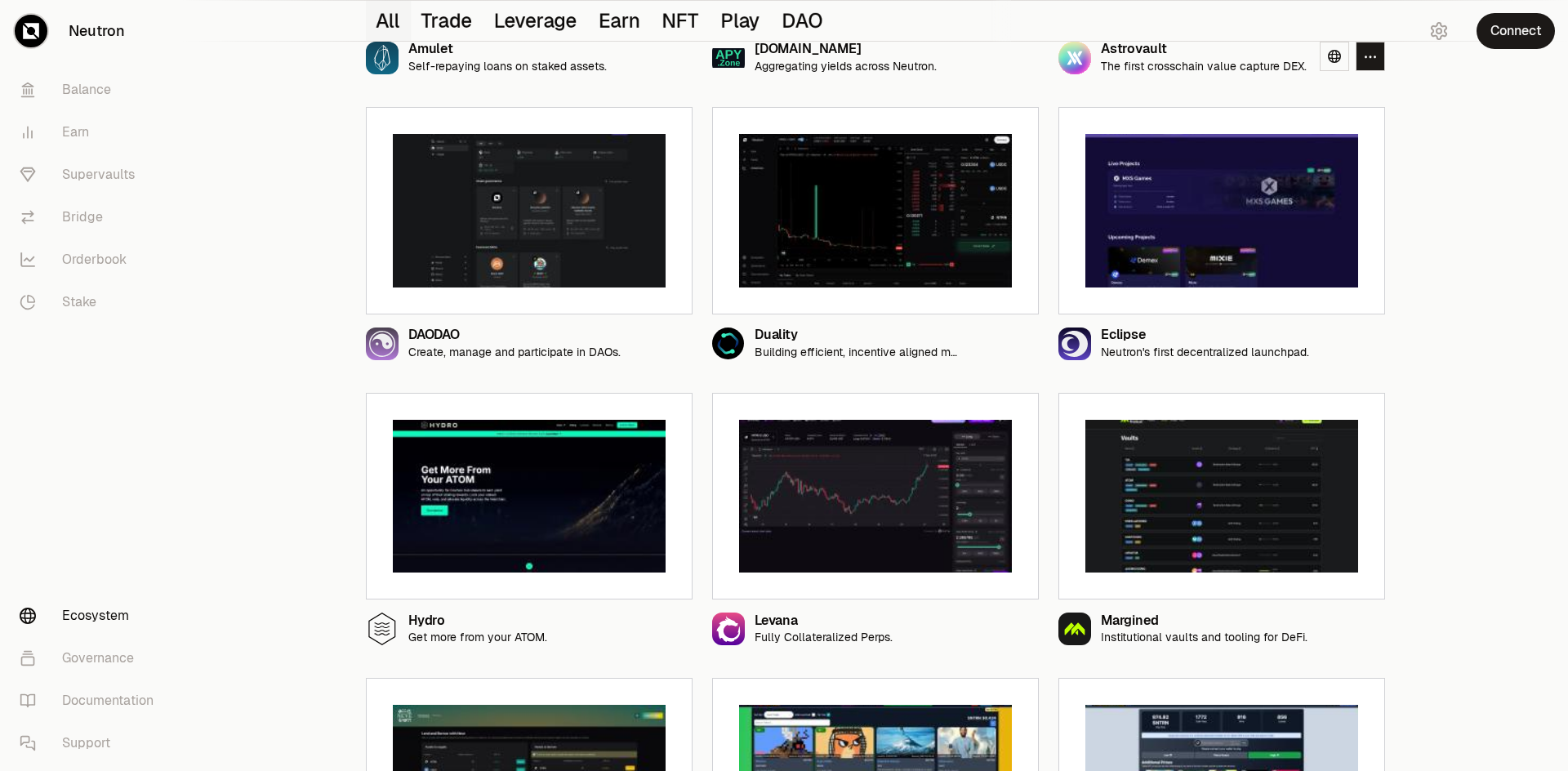
scroll to position [1153, 0]
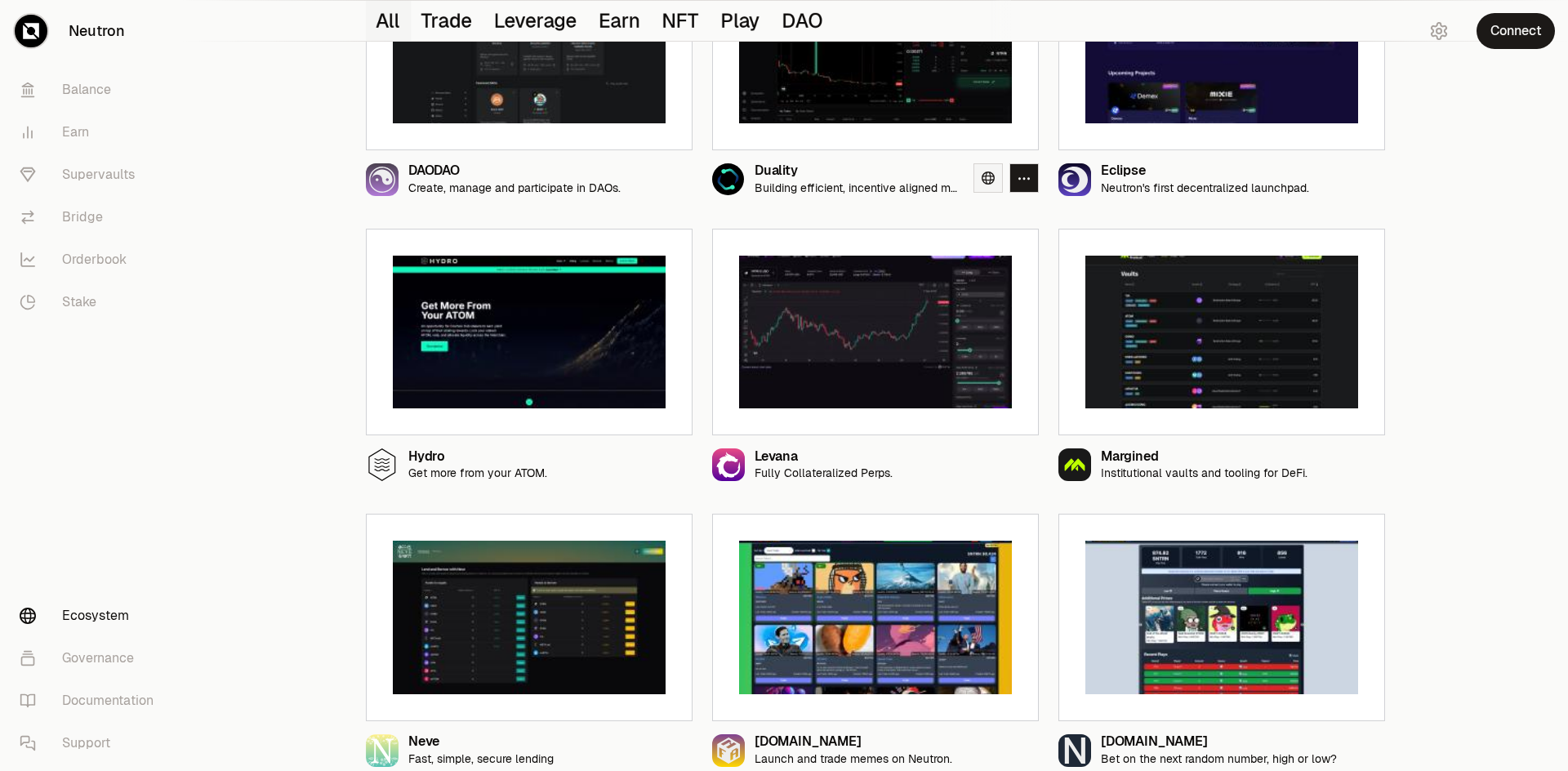
click at [985, 176] on icon at bounding box center [987, 177] width 13 height 13
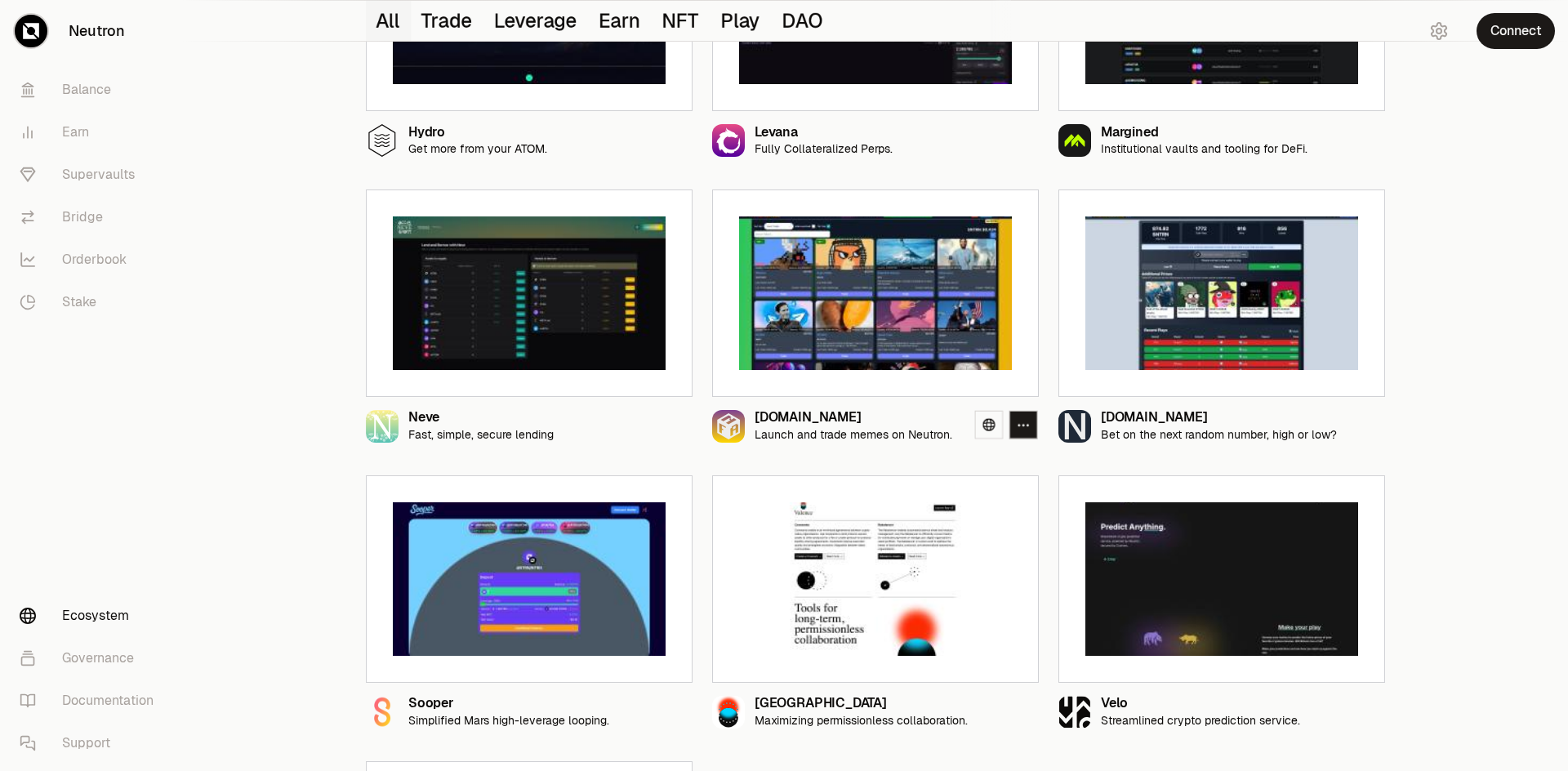
scroll to position [1734, 0]
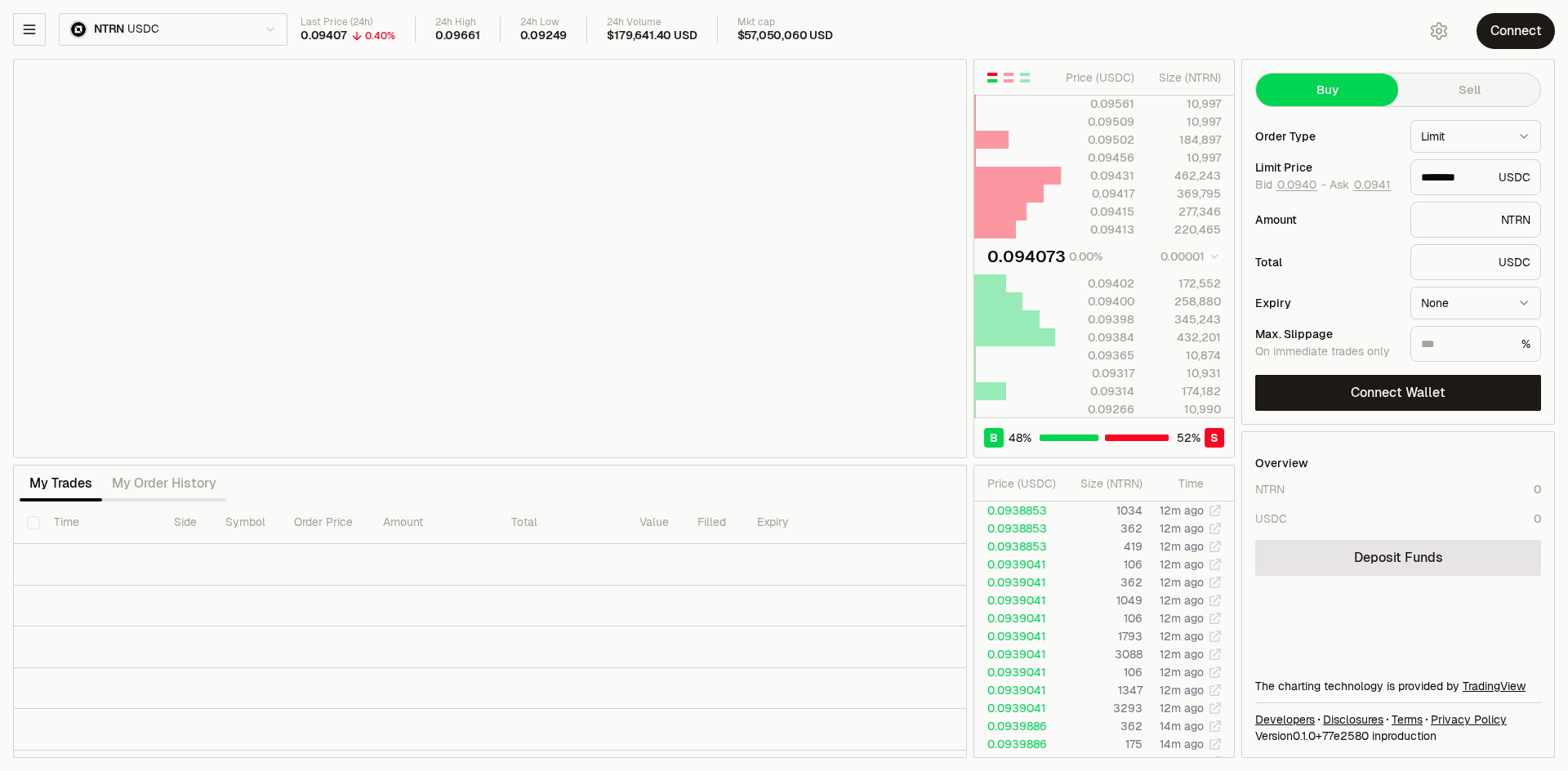
type input "********"
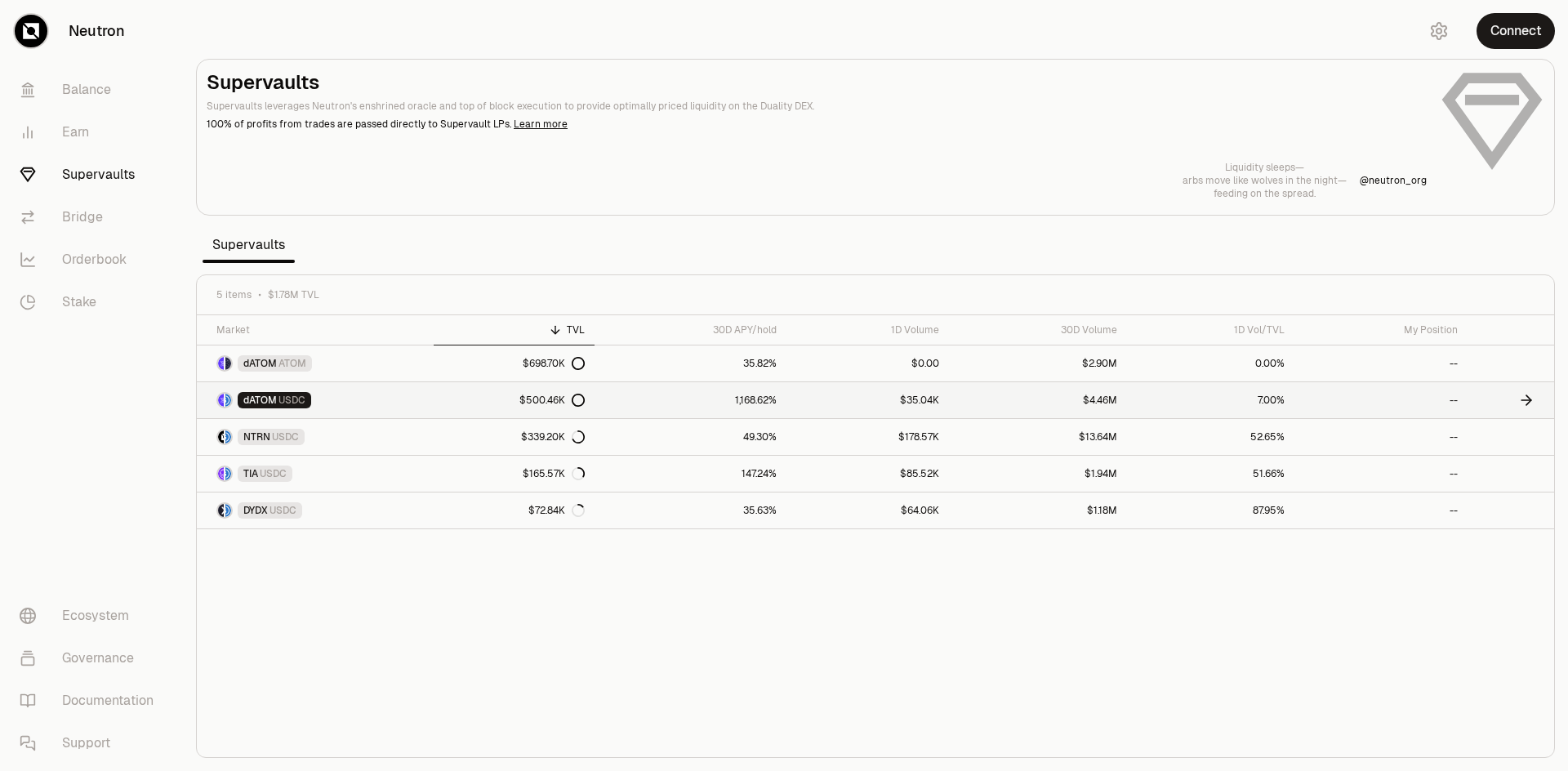
click at [519, 409] on link "$500.46K" at bounding box center [514, 400] width 161 height 36
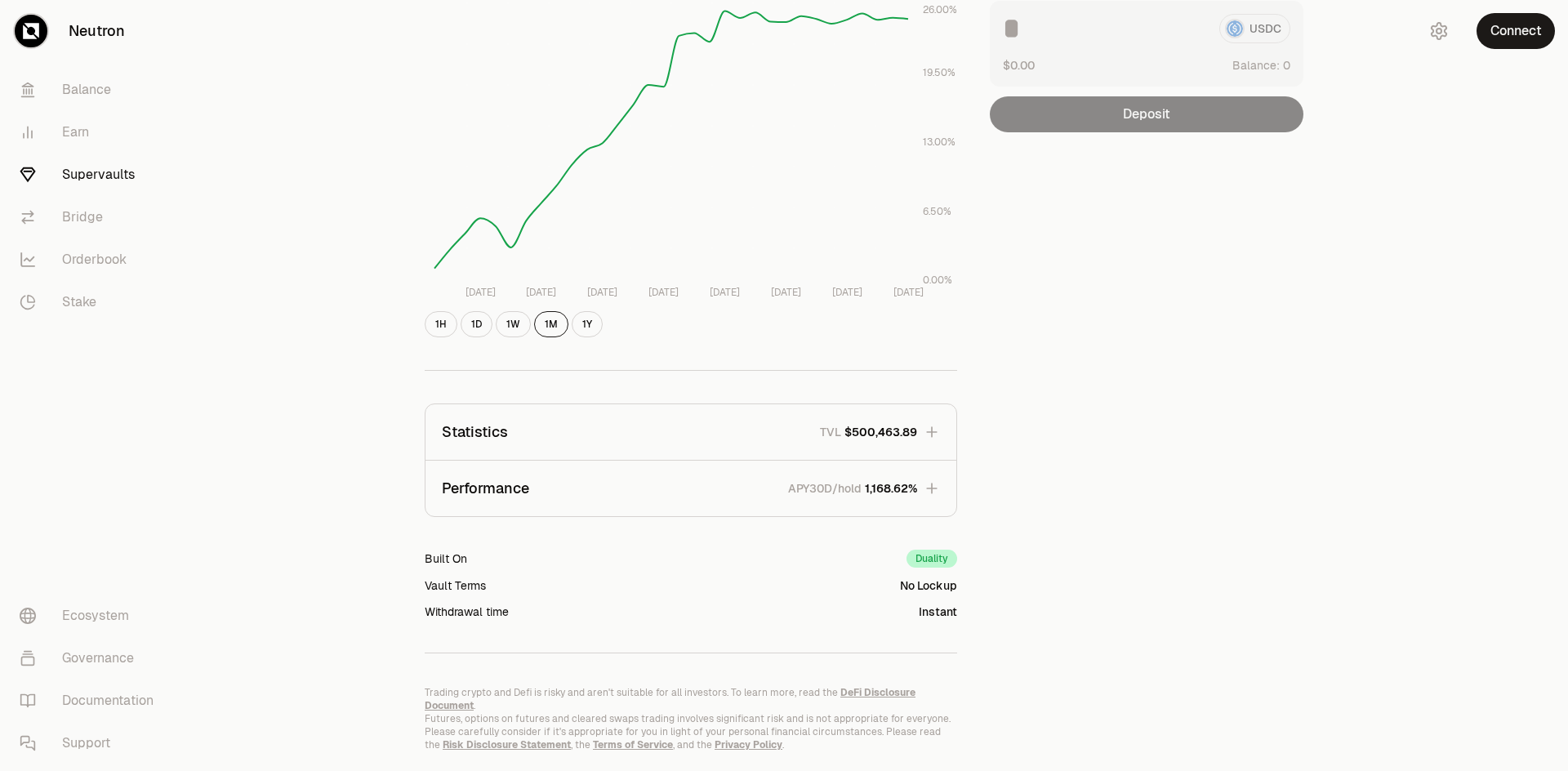
scroll to position [273, 0]
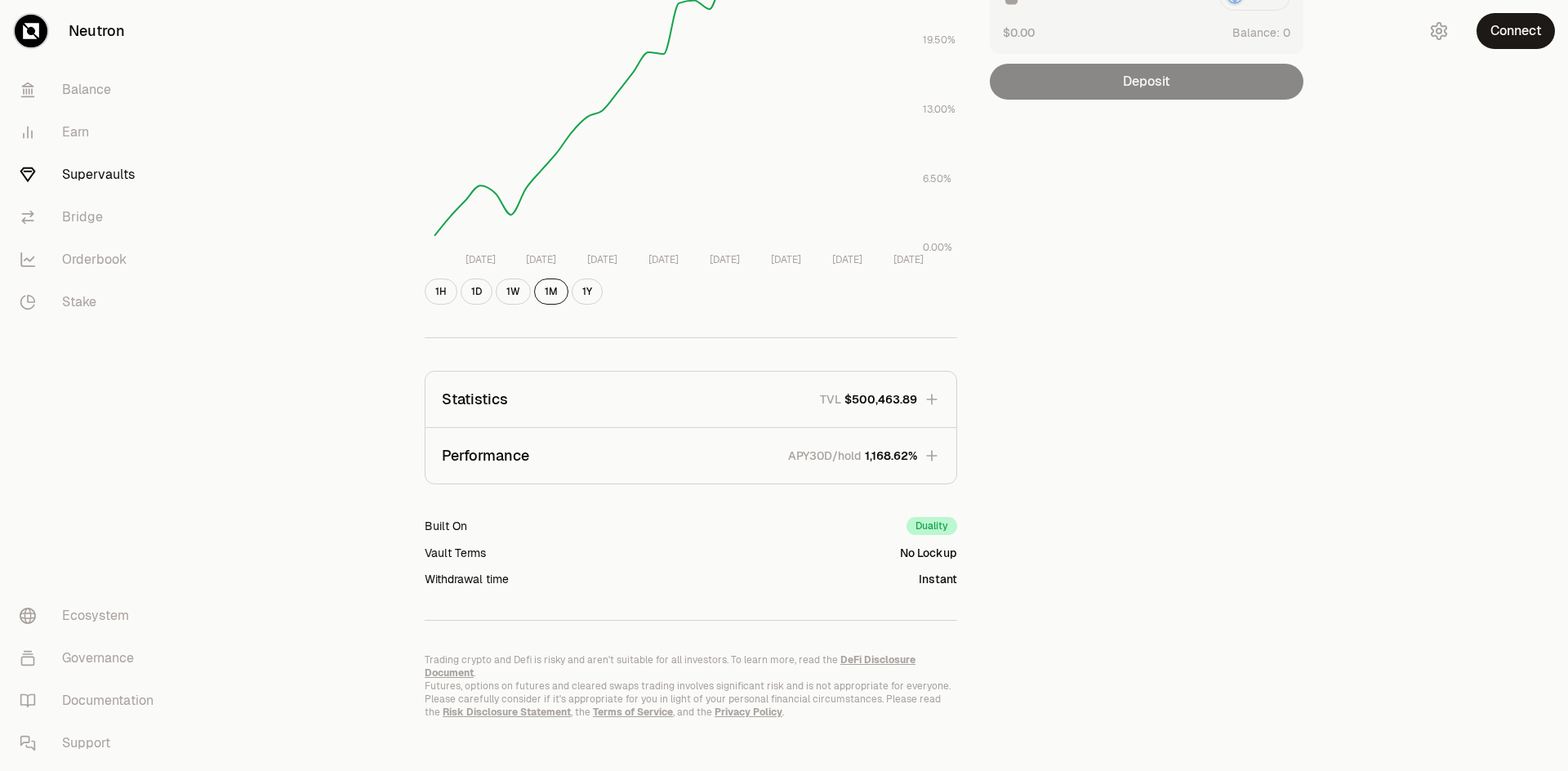
click at [329, 402] on div "Explore dATOM - USDC Vault dATOM USDC 5.2555 USDC ($1.00) = 1 dATOM ($5.25) Per…" at bounding box center [876, 255] width 1385 height 1057
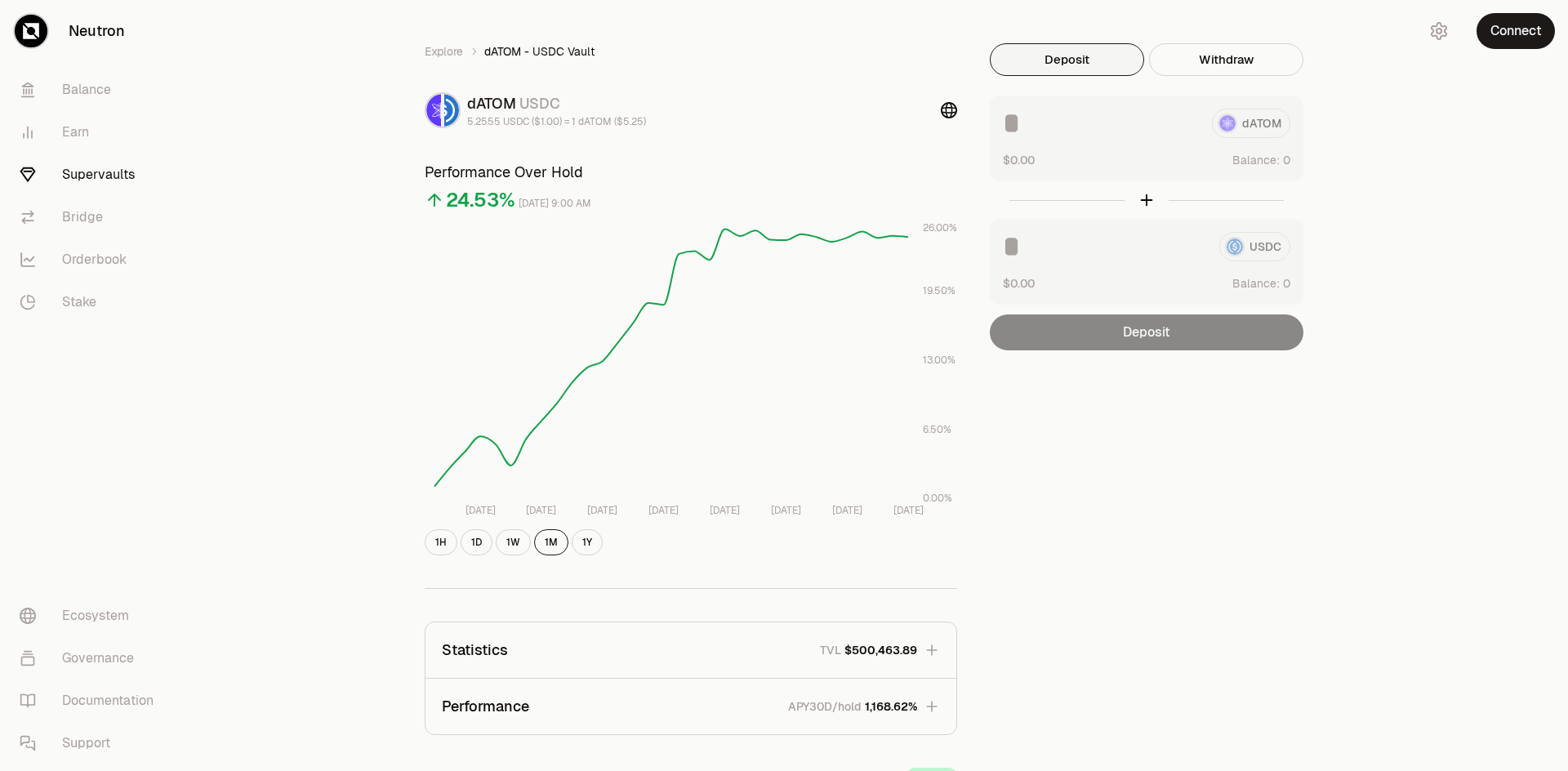
scroll to position [0, 0]
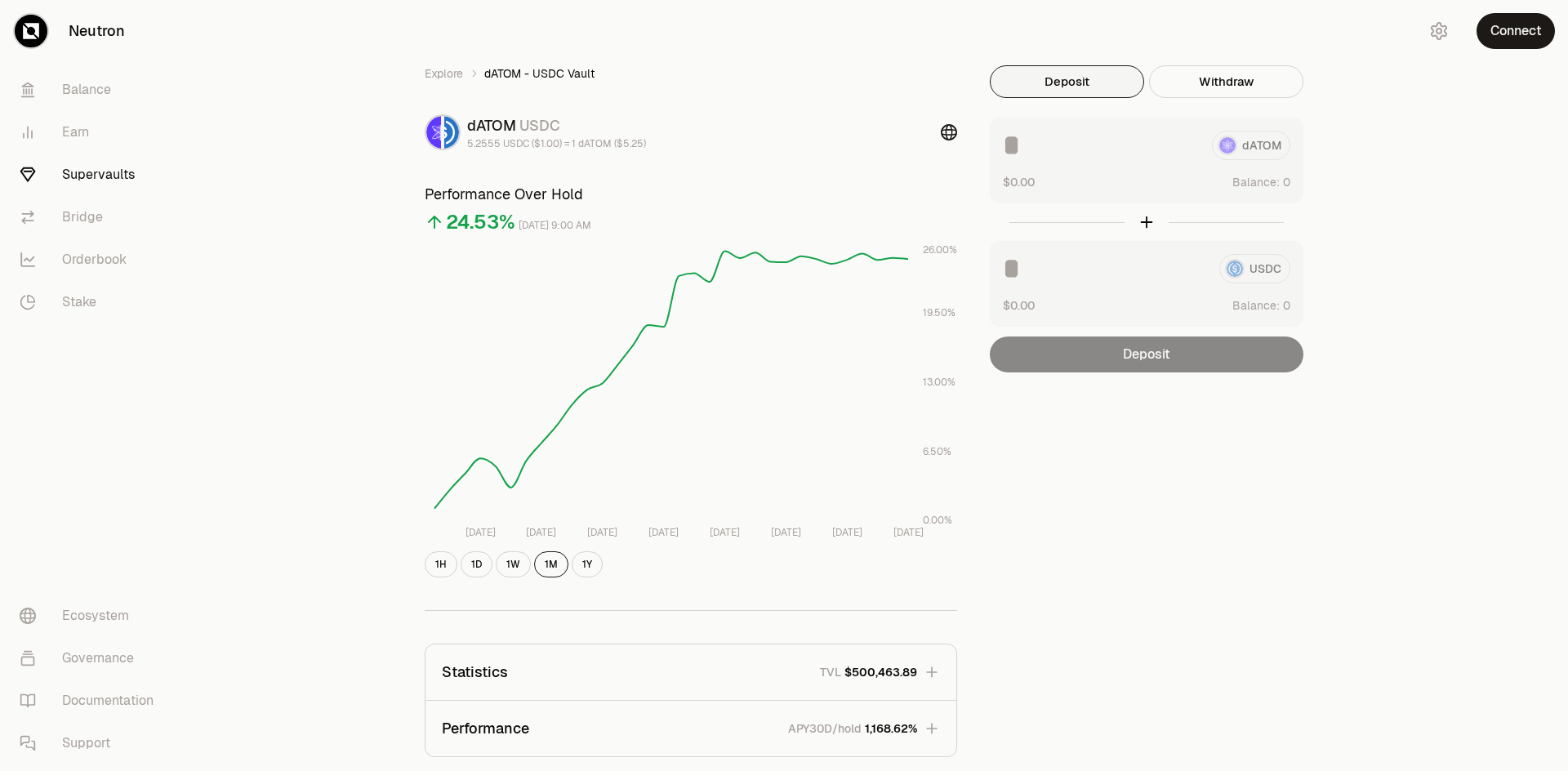
click at [949, 128] on icon at bounding box center [948, 132] width 16 height 16
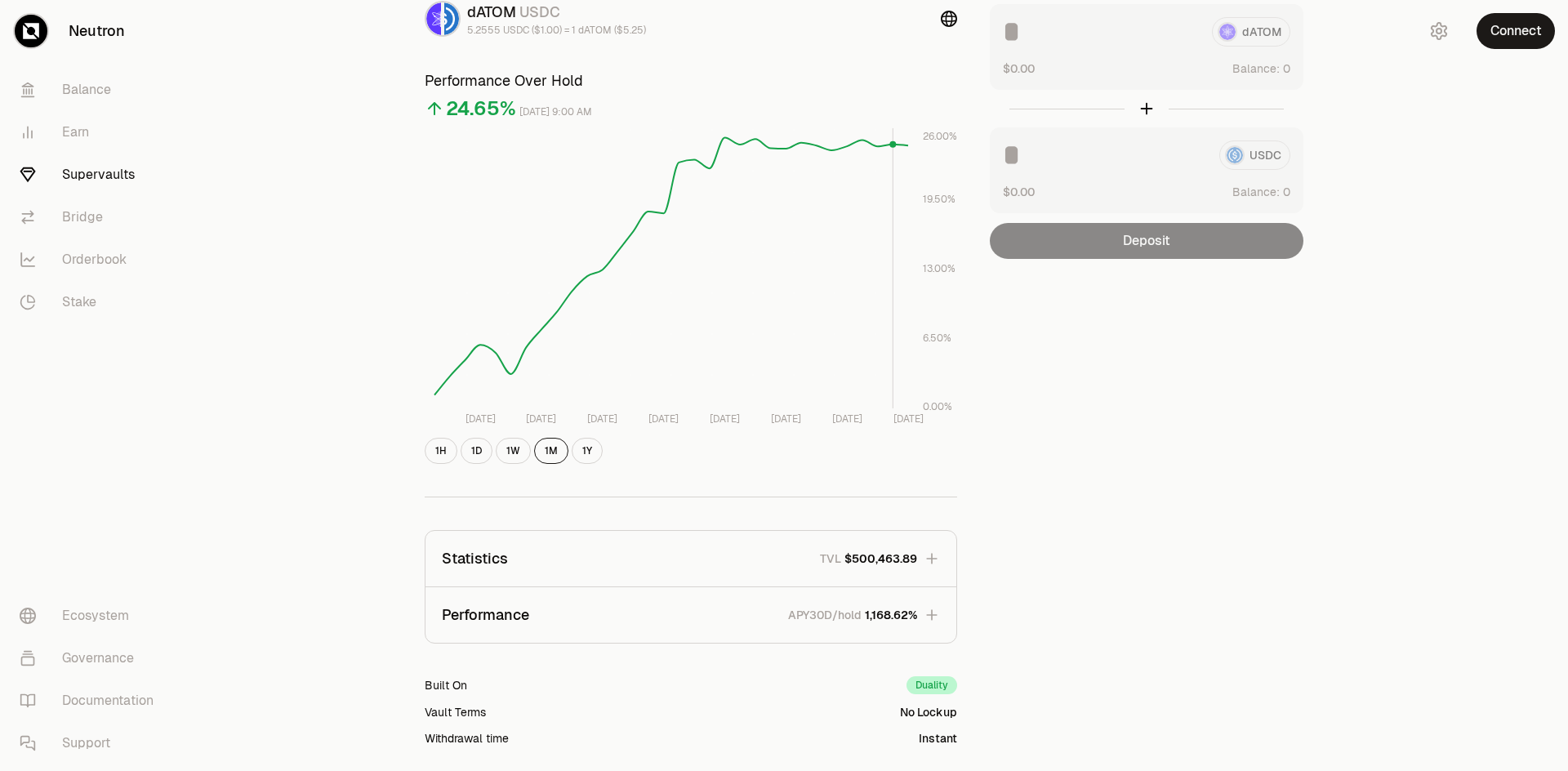
scroll to position [273, 0]
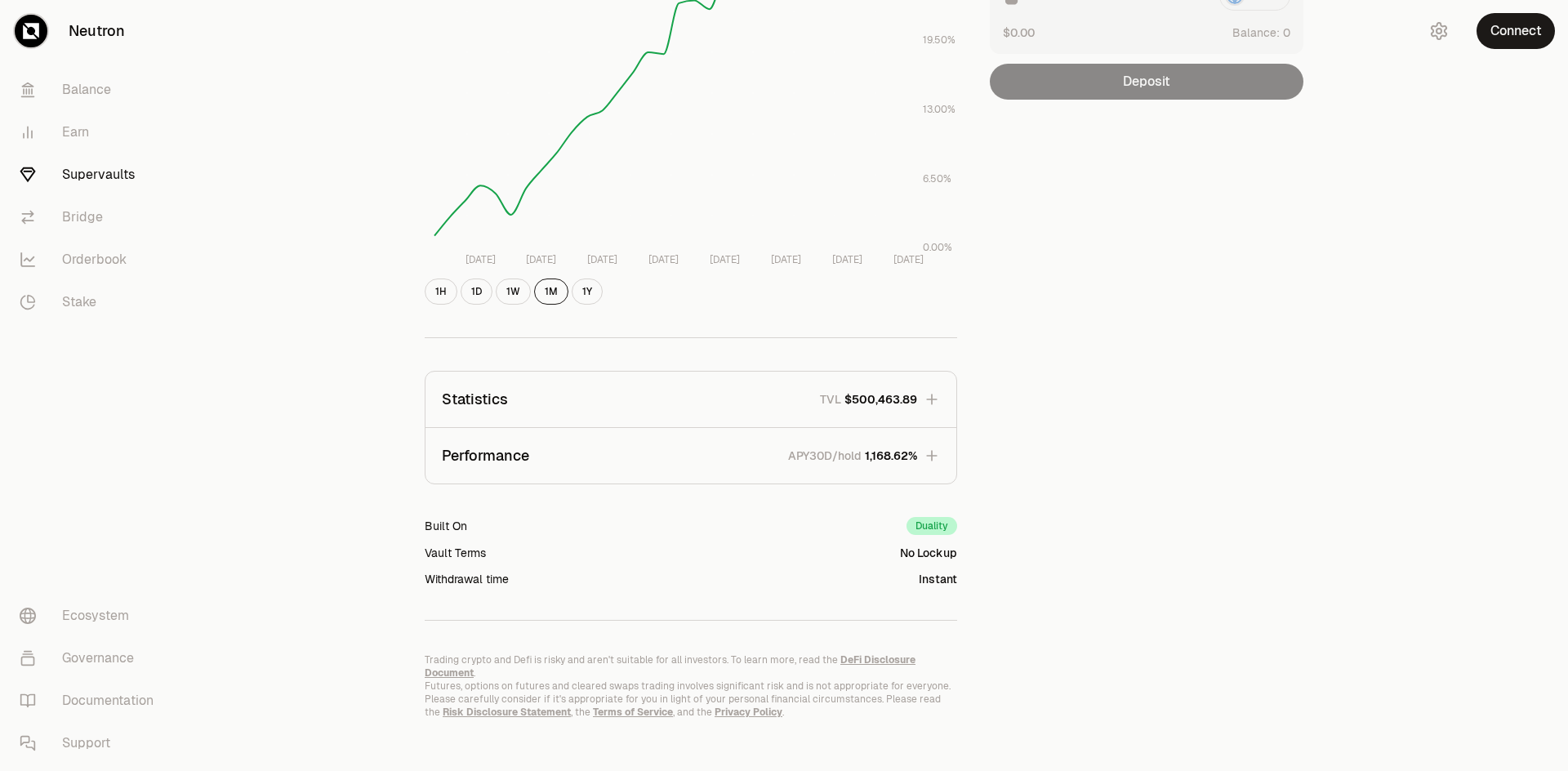
click at [933, 397] on icon "button" at bounding box center [931, 399] width 16 height 16
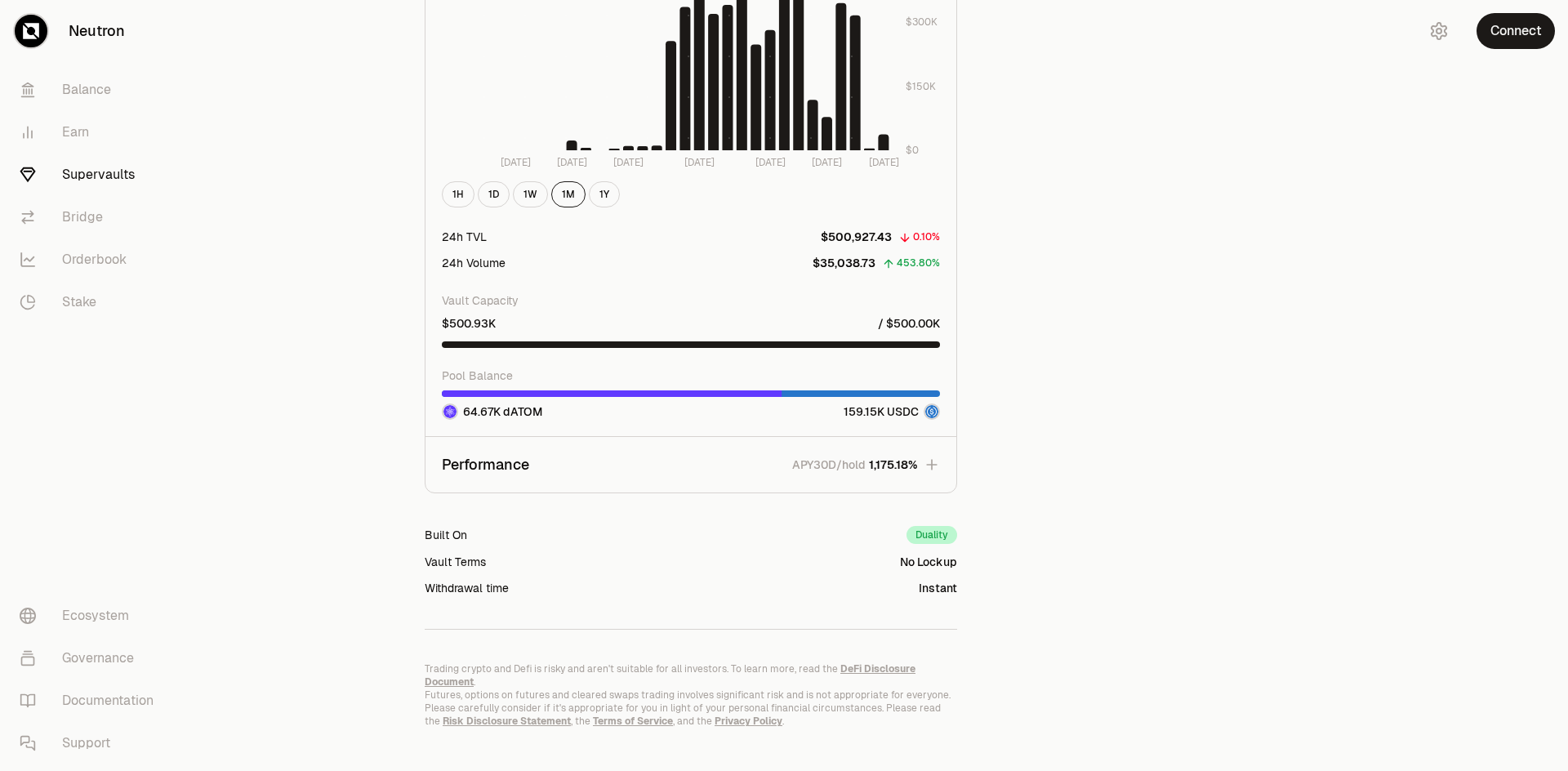
scroll to position [1326, 0]
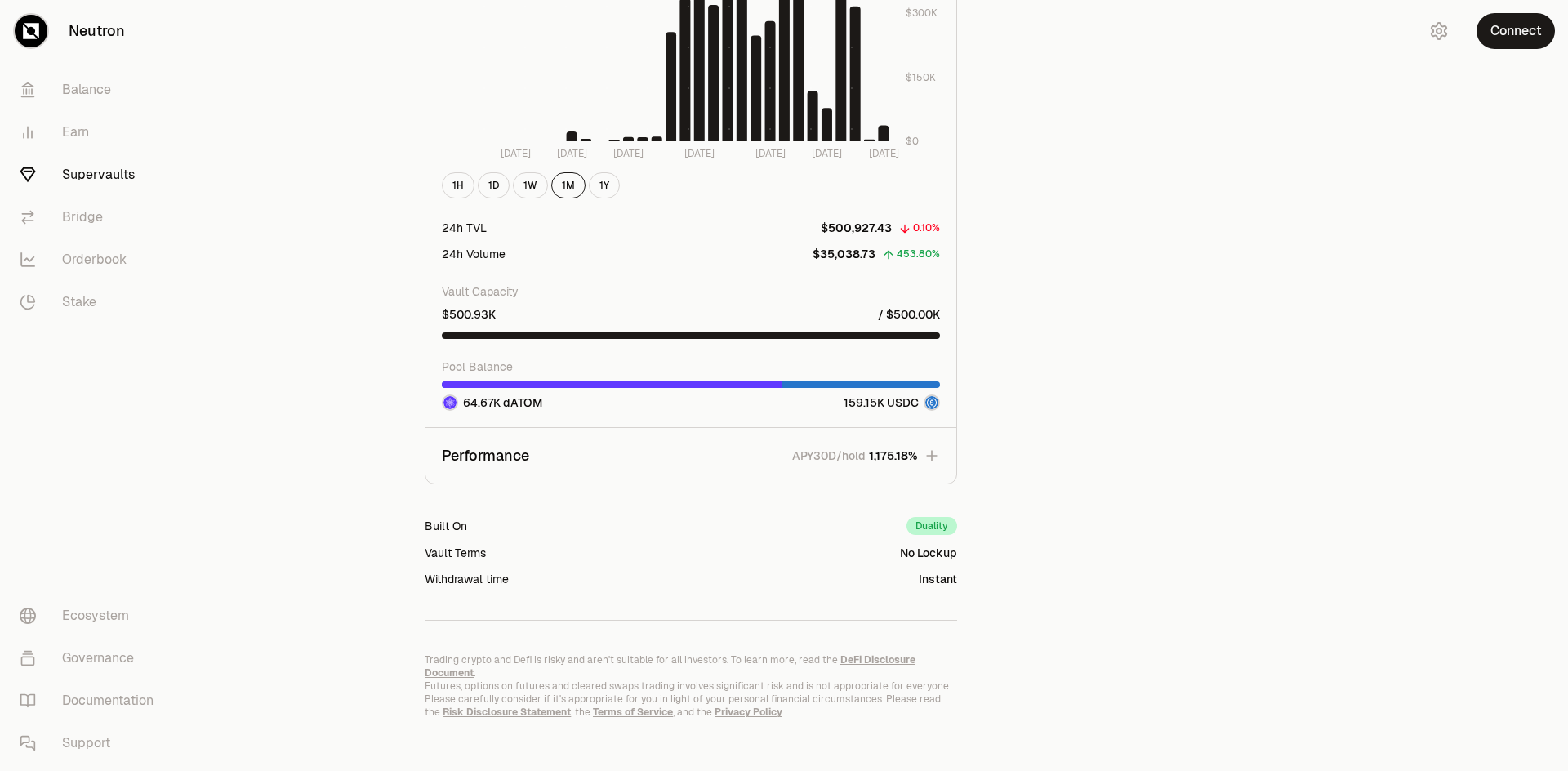
click at [485, 311] on p "$500.93K" at bounding box center [468, 314] width 54 height 16
click at [935, 386] on div at bounding box center [691, 385] width 498 height 7
click at [932, 400] on img at bounding box center [931, 403] width 13 height 13
click at [112, 168] on link "Supervaults" at bounding box center [91, 175] width 170 height 43
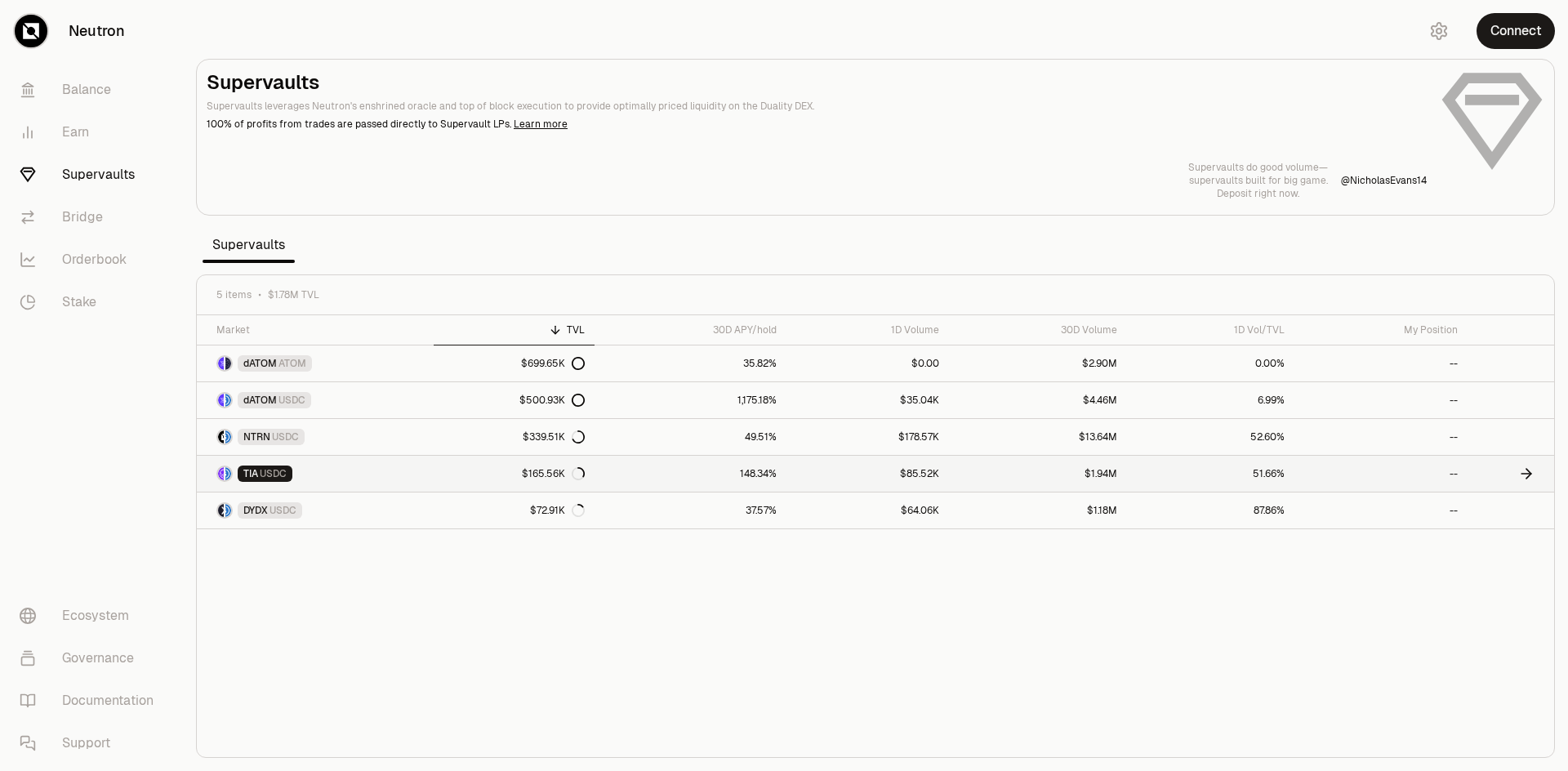
click at [397, 483] on link "TIA USDC" at bounding box center [315, 473] width 237 height 36
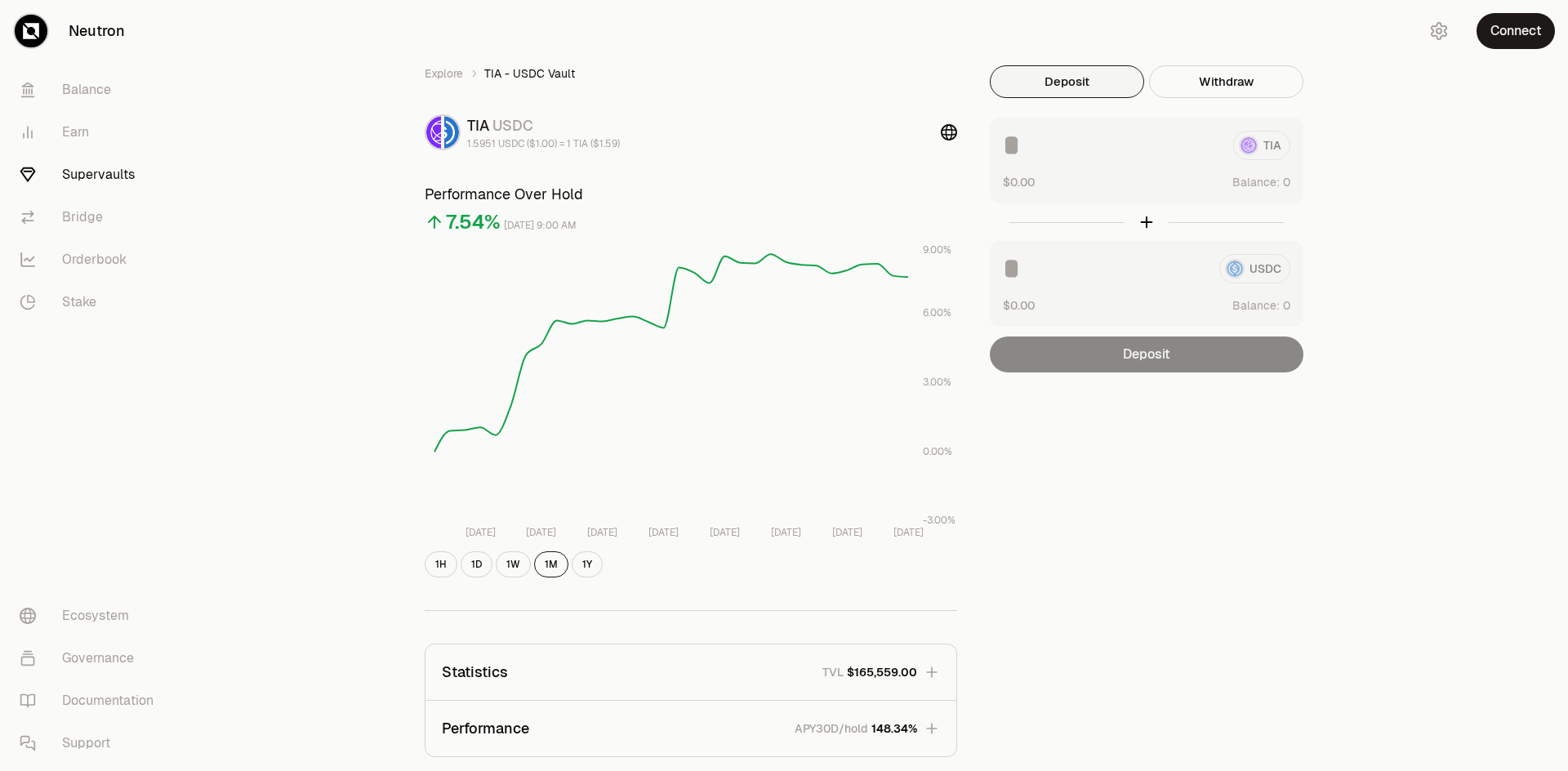
click at [1112, 287] on div "USDC $0.00 Balance:" at bounding box center [1147, 284] width 314 height 86
click at [1250, 273] on div "USDC" at bounding box center [1146, 269] width 287 height 29
click at [1101, 283] on div "USDC $0.00 Balance:" at bounding box center [1147, 284] width 314 height 86
click at [1135, 219] on div at bounding box center [1147, 222] width 314 height 38
click at [1152, 353] on div "Deposit" at bounding box center [1147, 355] width 314 height 36
